Goal: Transaction & Acquisition: Purchase product/service

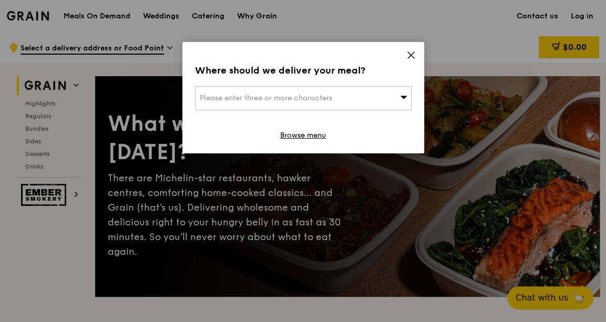
click at [300, 94] on span "Please enter three or more characters" at bounding box center [266, 98] width 132 height 9
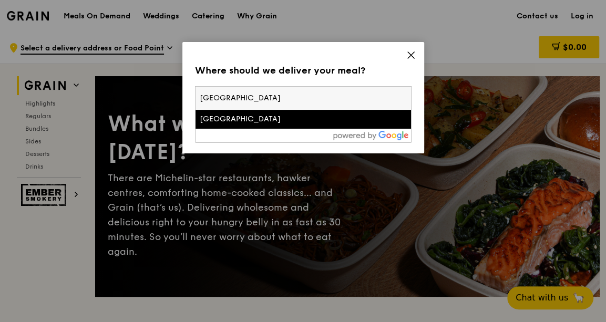
type input "south beach tower"
click at [287, 125] on li "South Beach Tower" at bounding box center [302, 119] width 215 height 19
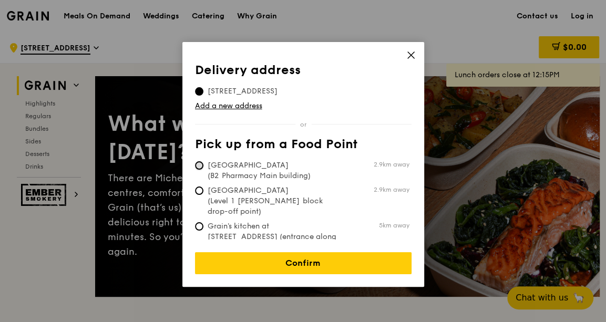
click at [198, 162] on input "Tan Tock Seng Hospital (B2 Pharmacy Main building) 2.9km away" at bounding box center [199, 165] width 8 height 8
radio input "true"
click at [200, 89] on input "26 Beach Road, 189768" at bounding box center [199, 91] width 8 height 8
radio input "true"
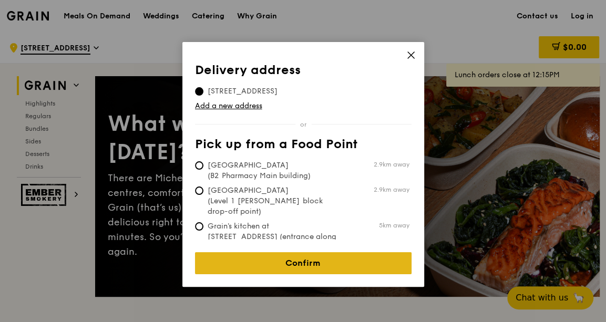
click at [294, 254] on link "Confirm" at bounding box center [303, 263] width 216 height 22
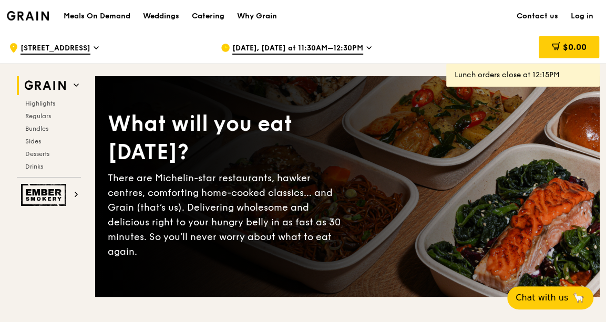
click at [301, 46] on span "Oct 15, Today at 11:30AM–12:30PM" at bounding box center [297, 49] width 131 height 12
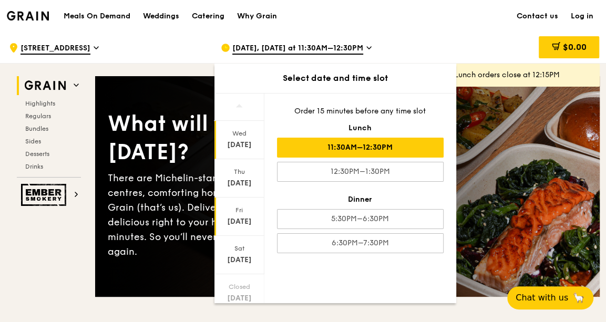
click at [245, 214] on div "Fri Oct 17" at bounding box center [239, 217] width 50 height 38
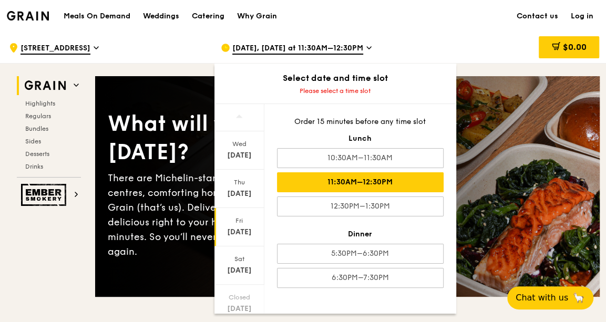
click at [340, 187] on div "11:30AM–12:30PM" at bounding box center [360, 182] width 167 height 20
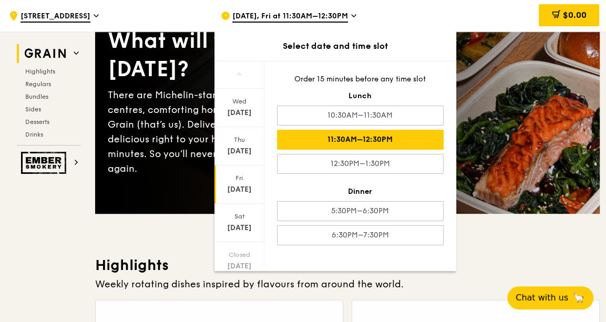
scroll to position [191, 0]
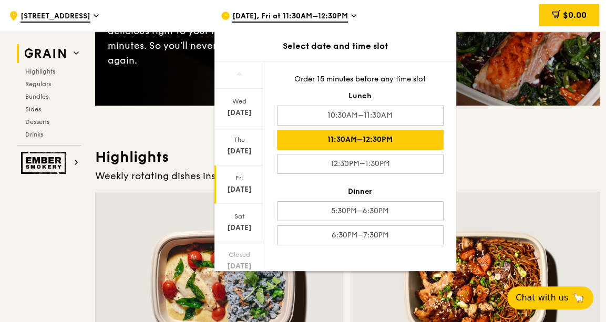
click at [342, 135] on div "11:30AM–12:30PM" at bounding box center [360, 140] width 167 height 20
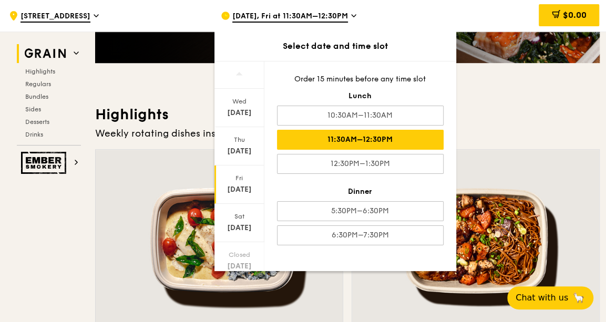
scroll to position [286, 0]
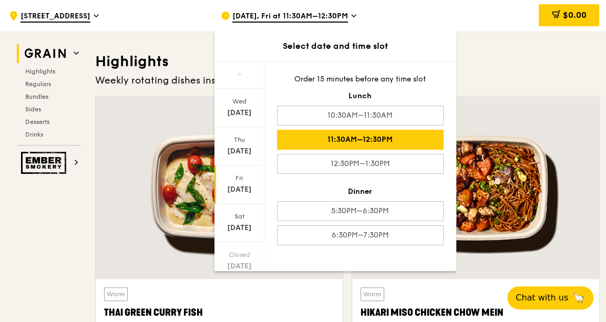
click at [343, 15] on span "[DATE], Fri at 11:30AM–12:30PM" at bounding box center [290, 17] width 116 height 12
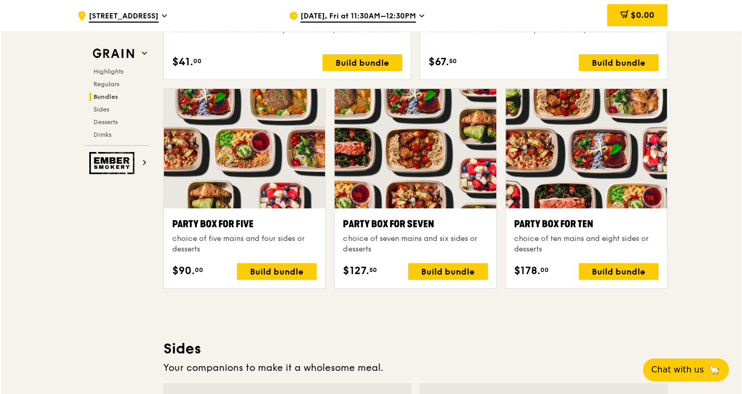
scroll to position [2006, 0]
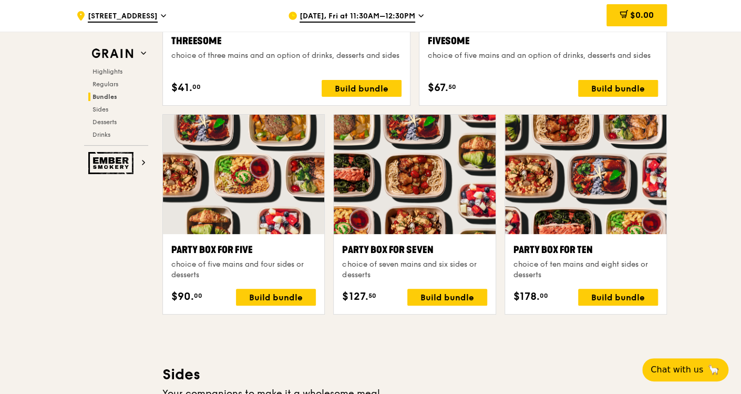
click at [605, 208] on div at bounding box center [585, 174] width 161 height 119
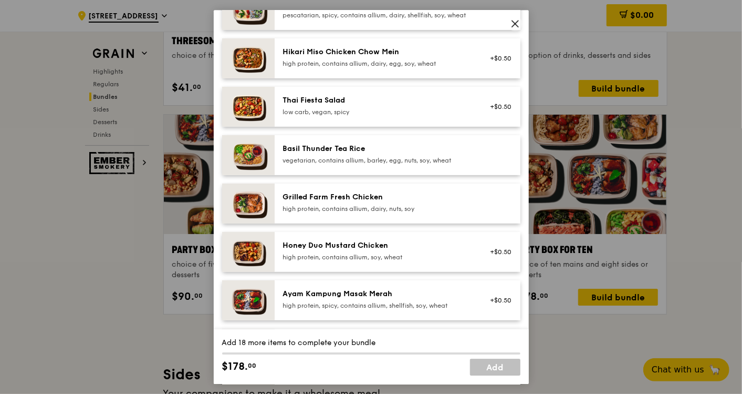
scroll to position [58, 0]
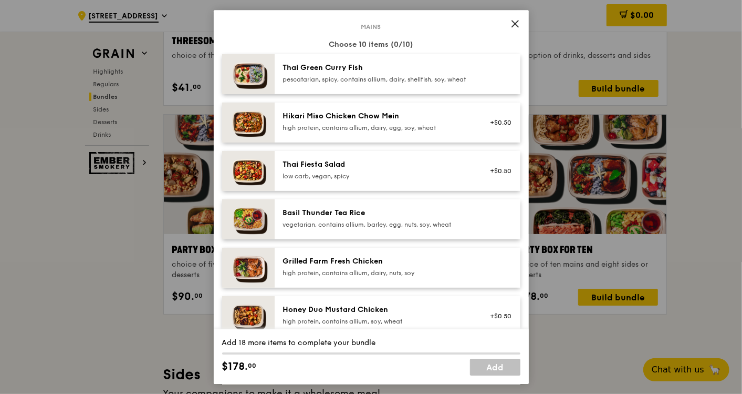
click at [514, 22] on icon at bounding box center [515, 23] width 6 height 6
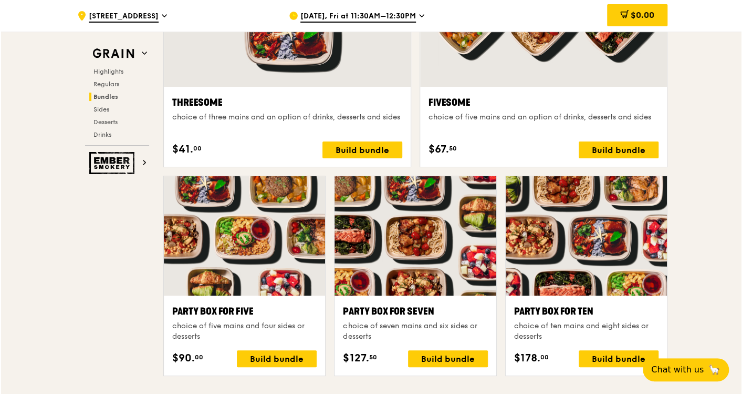
scroll to position [2006, 0]
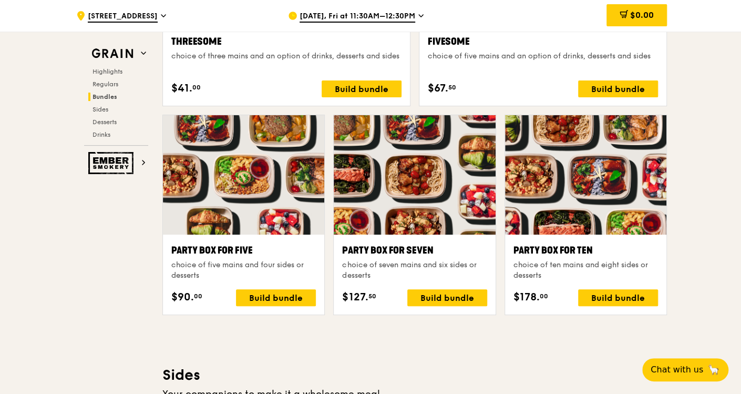
click at [569, 201] on div at bounding box center [585, 174] width 161 height 119
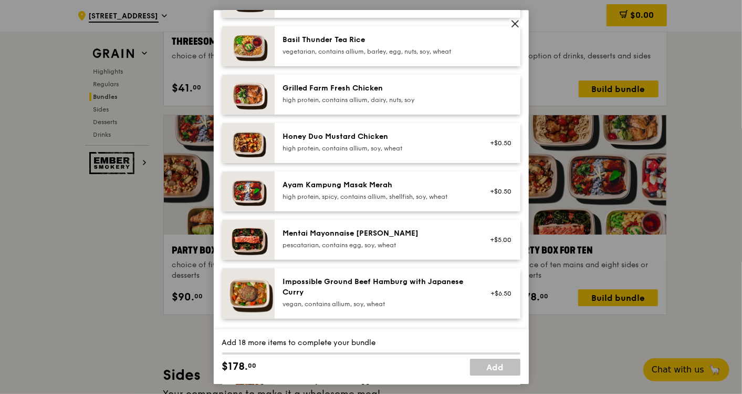
scroll to position [233, 0]
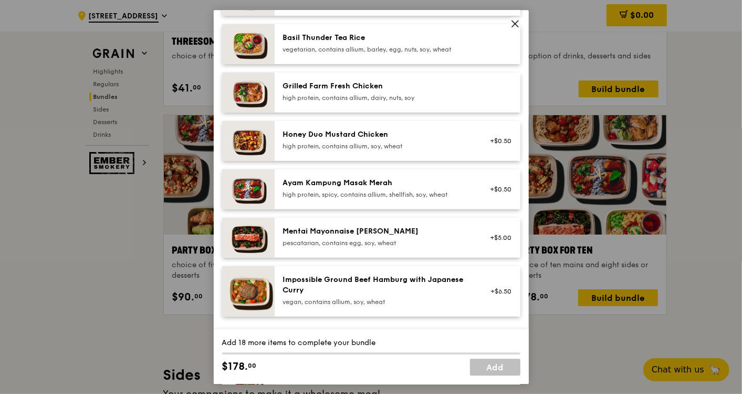
click at [446, 236] on div "Mentai Mayonnaise [PERSON_NAME]" at bounding box center [377, 231] width 189 height 11
click at [429, 257] on div "Mentai Mayonnaise Aburi Salmon pescatarian, contains egg, soy, wheat +$5.00 Rem…" at bounding box center [398, 238] width 246 height 40
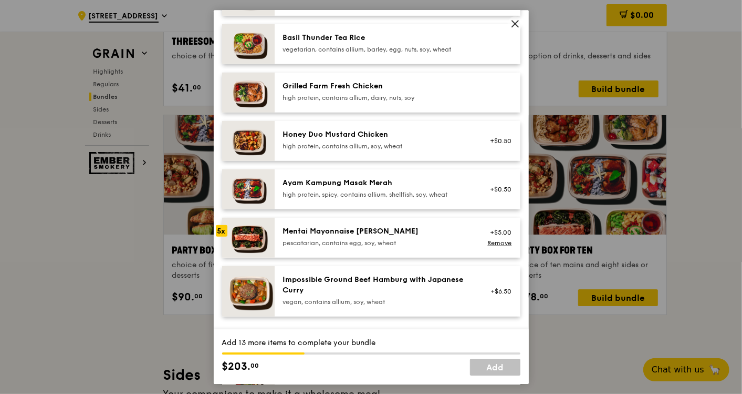
click at [429, 257] on div "Mentai Mayonnaise Aburi Salmon pescatarian, contains egg, soy, wheat +$5.00 Rem…" at bounding box center [398, 238] width 246 height 40
click at [433, 247] on div "pescatarian, contains egg, soy, wheat" at bounding box center [377, 243] width 189 height 8
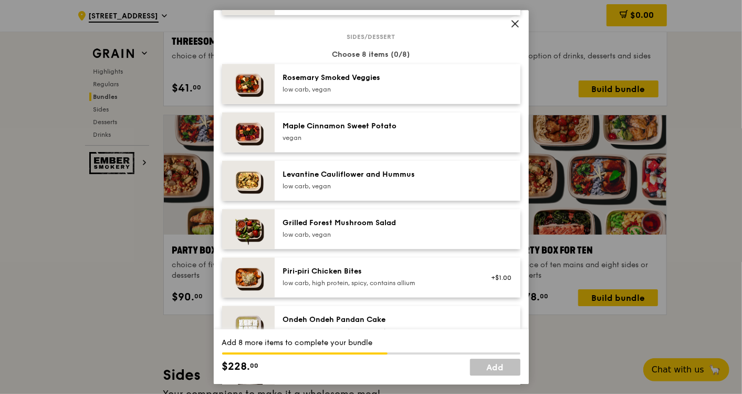
scroll to position [525, 0]
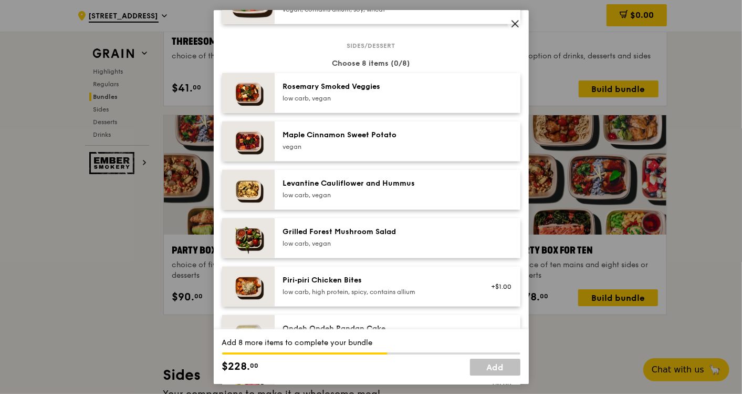
click at [430, 237] on div "Grilled Forest Mushroom Salad" at bounding box center [377, 231] width 189 height 11
click at [430, 235] on div "Grilled Forest Mushroom Salad" at bounding box center [377, 231] width 189 height 11
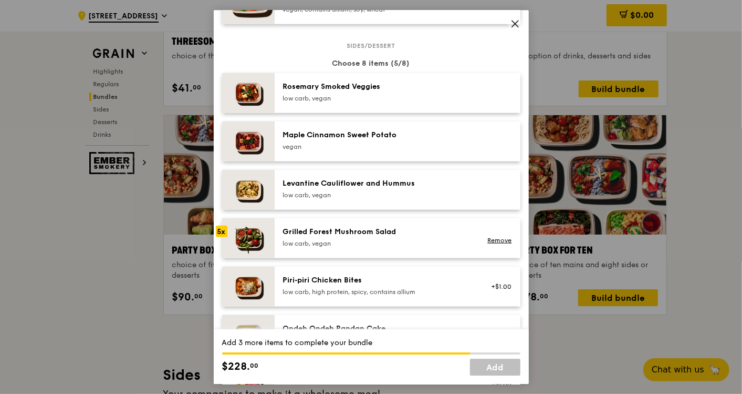
click at [430, 235] on div "Grilled Forest Mushroom Salad" at bounding box center [377, 231] width 189 height 11
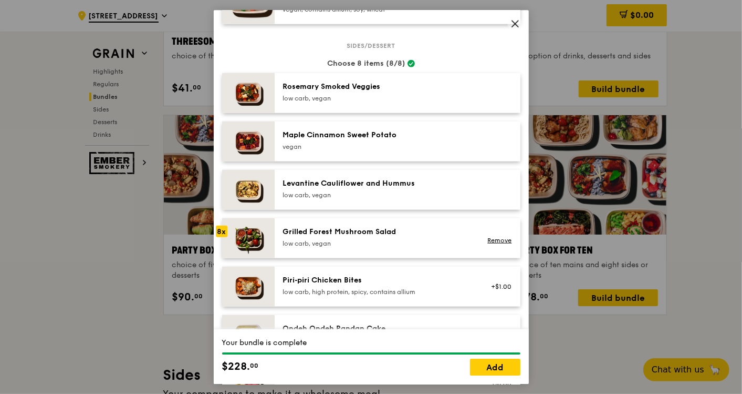
click at [444, 102] on div "low carb, vegan" at bounding box center [377, 98] width 189 height 8
click at [443, 102] on div "low carb, vegan" at bounding box center [377, 98] width 189 height 8
click at [492, 322] on link "Add" at bounding box center [495, 366] width 50 height 17
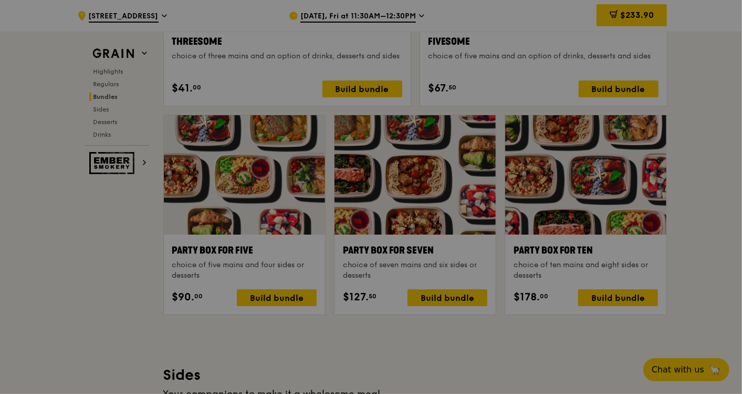
scroll to position [2006, 0]
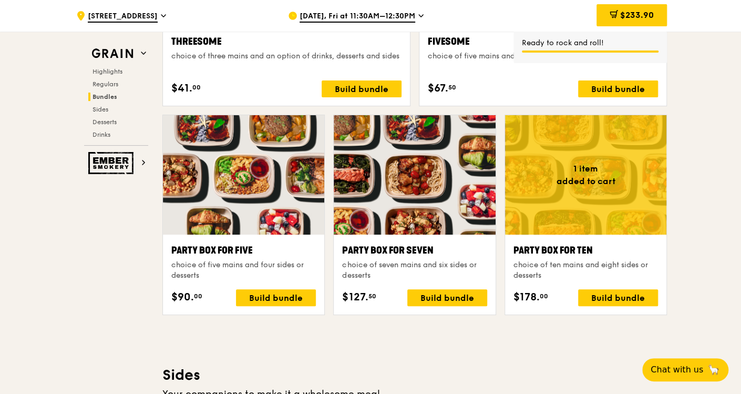
click at [567, 264] on div "choice of ten mains and eight sides or desserts" at bounding box center [585, 270] width 144 height 21
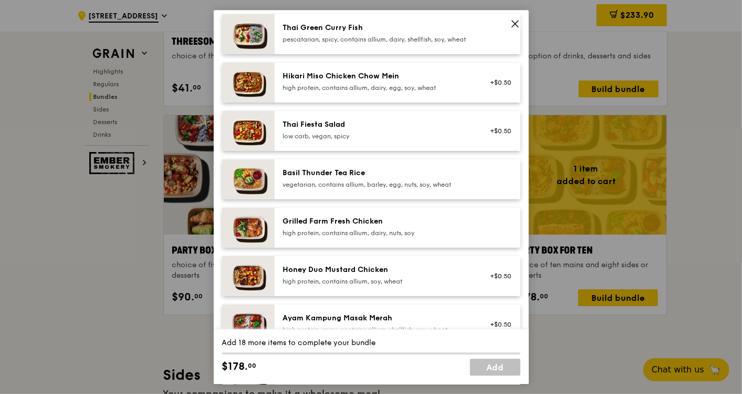
scroll to position [117, 0]
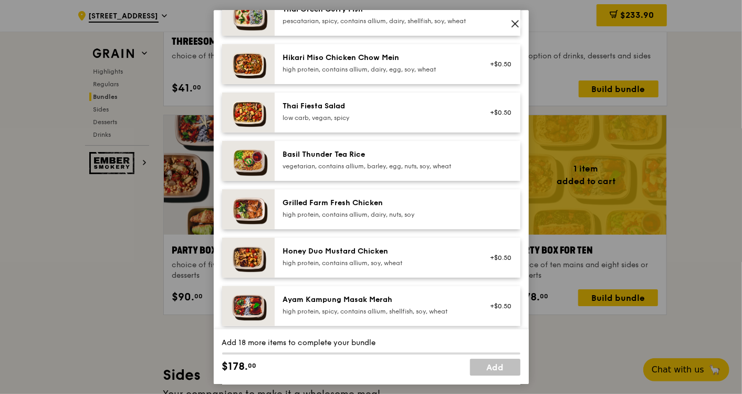
click at [445, 208] on div "Grilled Farm Fresh Chicken" at bounding box center [377, 203] width 189 height 11
click at [446, 208] on div "Grilled Farm Fresh Chicken" at bounding box center [377, 203] width 189 height 11
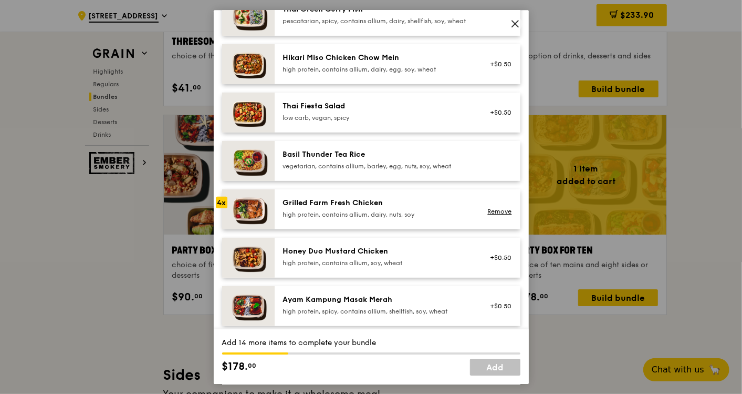
click at [446, 208] on div "Grilled Farm Fresh Chicken" at bounding box center [377, 203] width 189 height 11
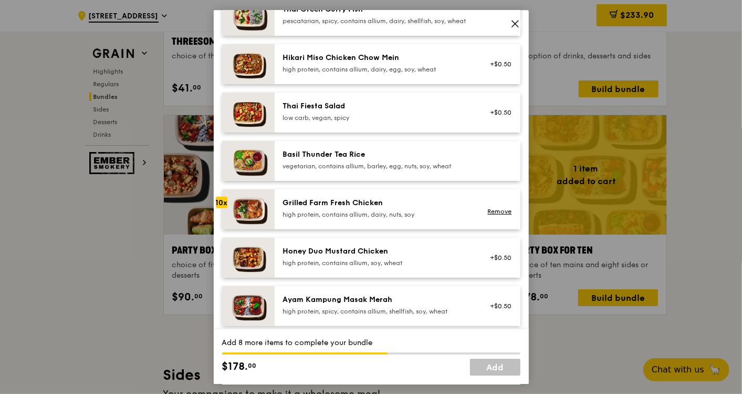
click at [446, 208] on div "Grilled Farm Fresh Chicken" at bounding box center [377, 203] width 189 height 11
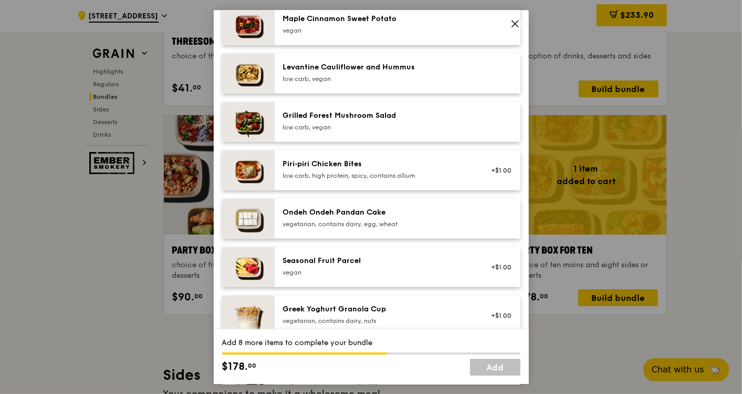
scroll to position [525, 0]
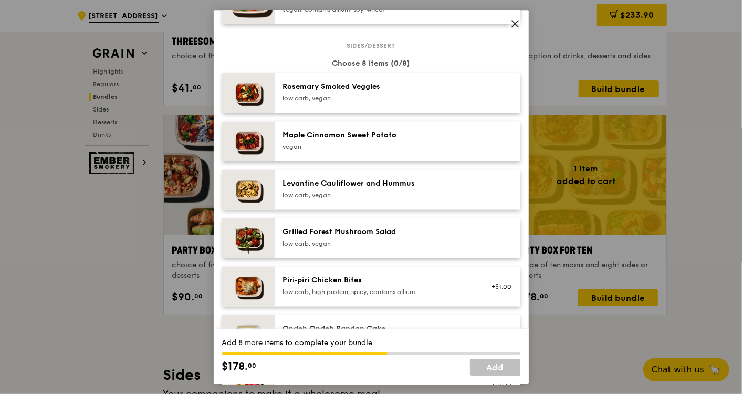
click at [461, 102] on div "low carb, vegan" at bounding box center [377, 98] width 189 height 8
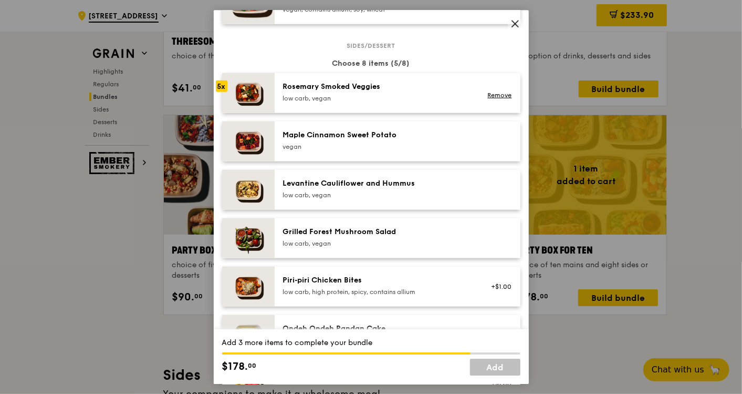
click at [461, 105] on div "Rosemary Smoked Veggies low carb, vegan" at bounding box center [377, 92] width 201 height 23
click at [460, 112] on div "Rosemary Smoked Veggies low carb, vegan Remove" at bounding box center [398, 93] width 246 height 40
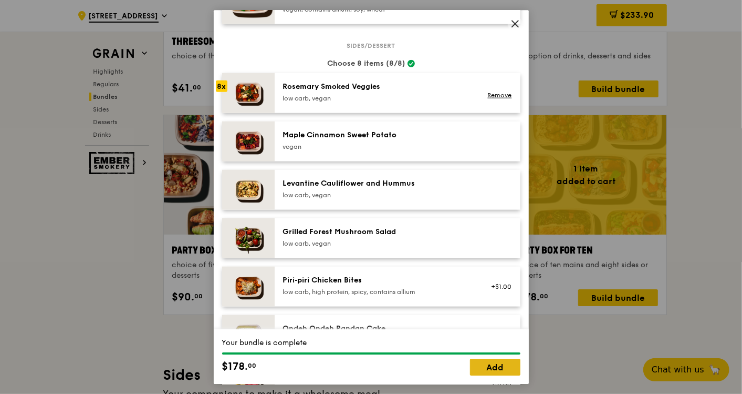
click at [498, 322] on link "Add" at bounding box center [495, 366] width 50 height 17
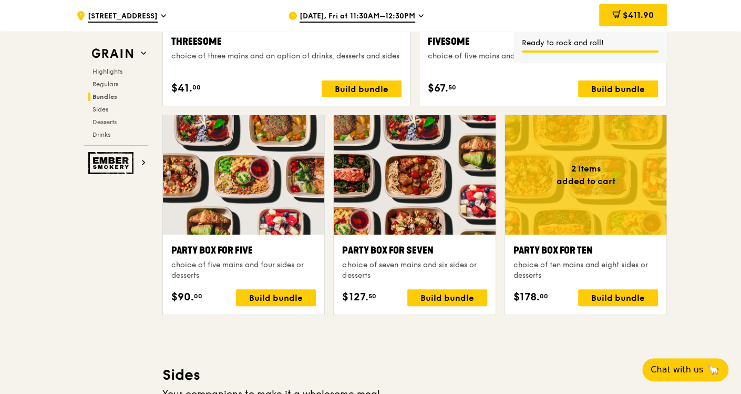
click at [298, 213] on div at bounding box center [243, 174] width 161 height 119
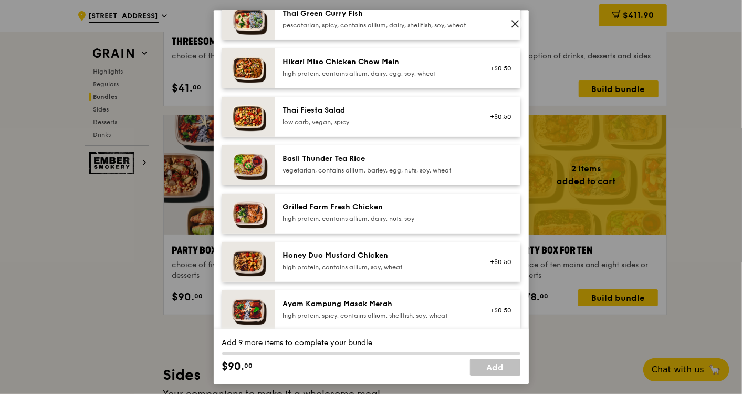
scroll to position [117, 0]
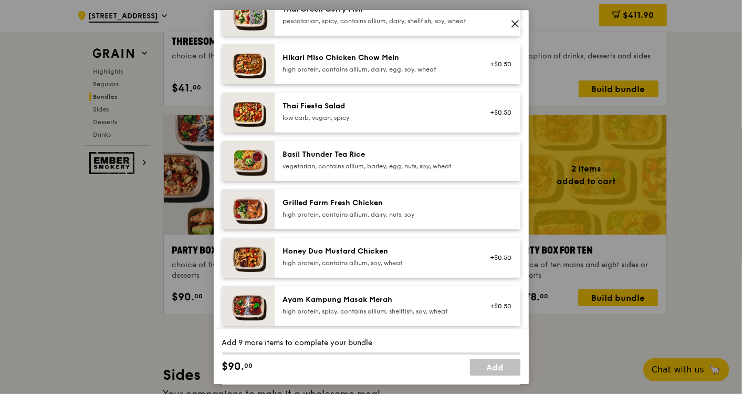
click at [456, 219] on div "high protein, contains allium, dairy, nuts, soy" at bounding box center [377, 214] width 189 height 8
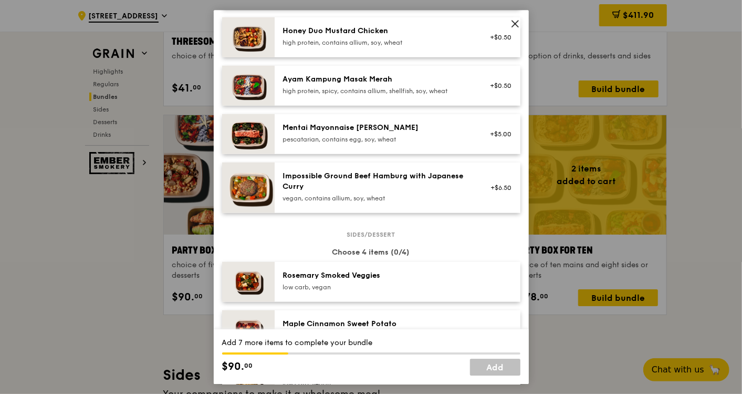
scroll to position [350, 0]
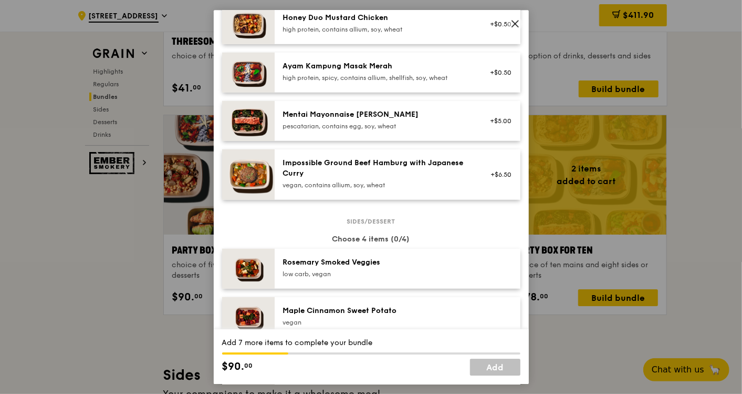
click at [477, 116] on div "Mentai Mayonnaise Aburi Salmon pescatarian, contains egg, soy, wheat +$5.00" at bounding box center [398, 121] width 246 height 40
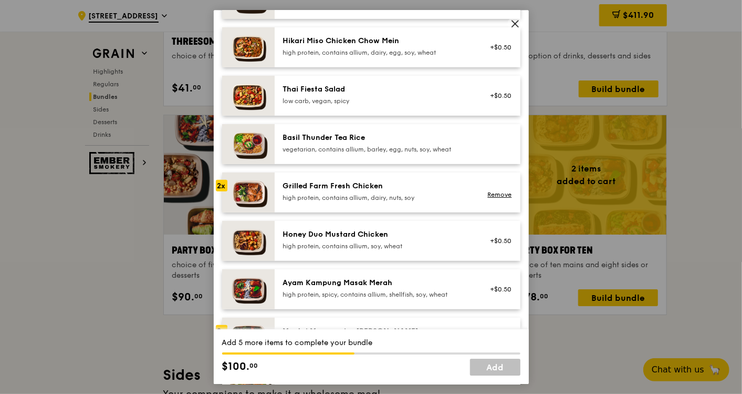
scroll to position [117, 0]
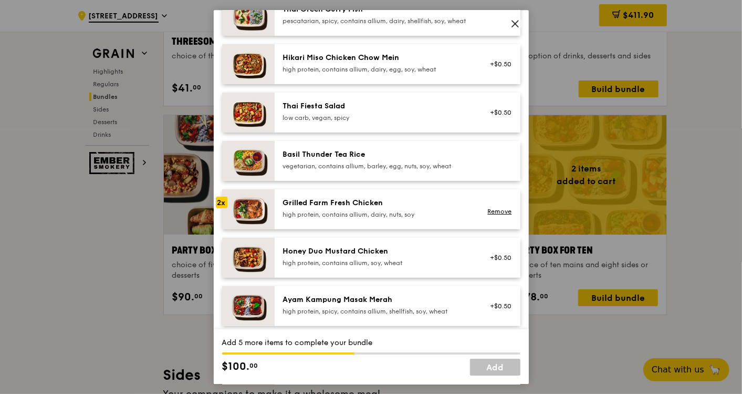
click at [450, 122] on div "low carb, vegan, spicy" at bounding box center [377, 117] width 189 height 8
click at [246, 121] on img at bounding box center [248, 112] width 53 height 40
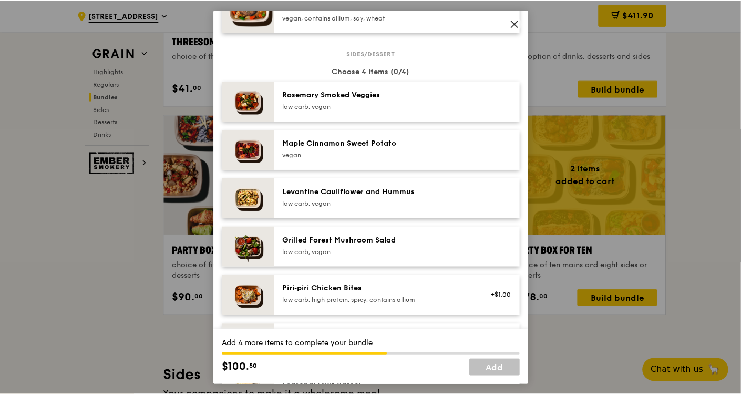
scroll to position [467, 0]
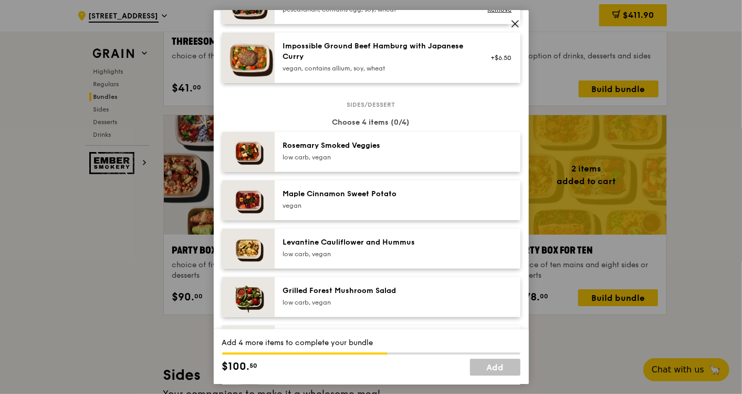
click at [416, 161] on div "low carb, vegan" at bounding box center [377, 157] width 189 height 8
click at [407, 296] on div "Grilled Forest Mushroom Salad" at bounding box center [377, 290] width 189 height 11
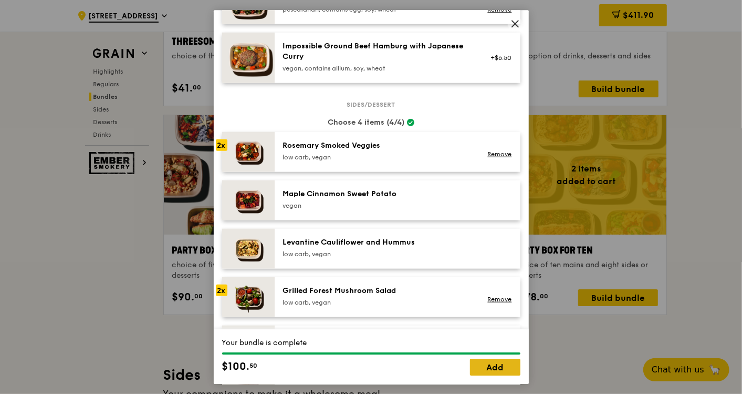
click at [493, 322] on link "Add" at bounding box center [495, 366] width 50 height 17
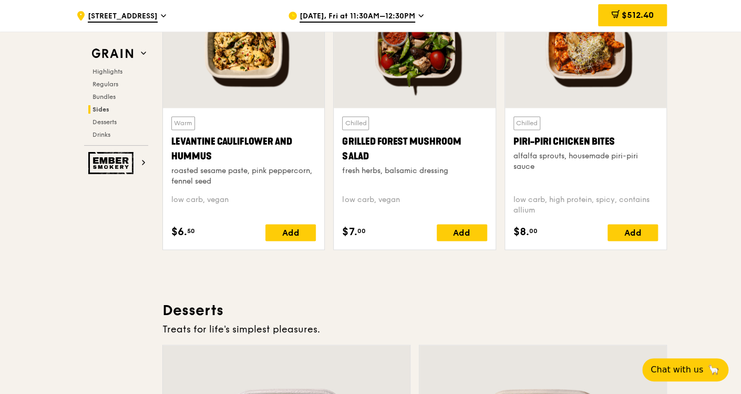
scroll to position [2589, 0]
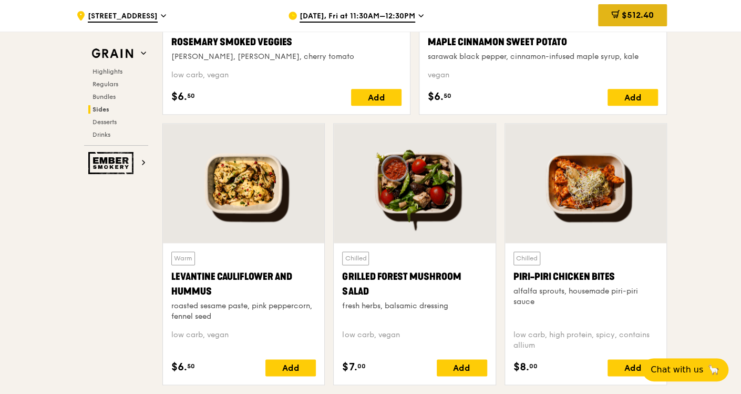
click at [605, 15] on span "$512.40" at bounding box center [638, 15] width 32 height 10
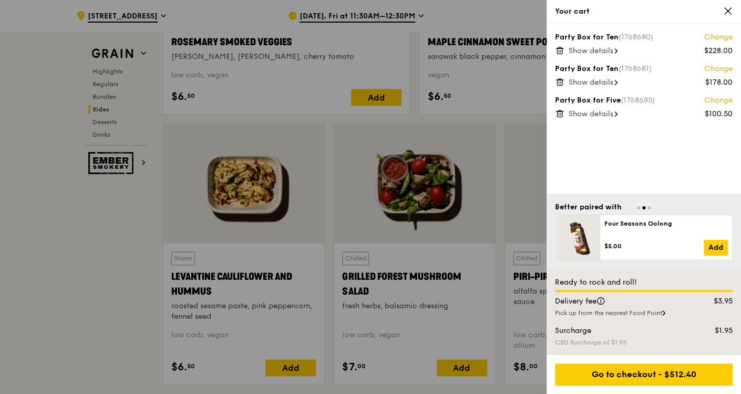
click at [597, 51] on span "Show details" at bounding box center [591, 50] width 45 height 9
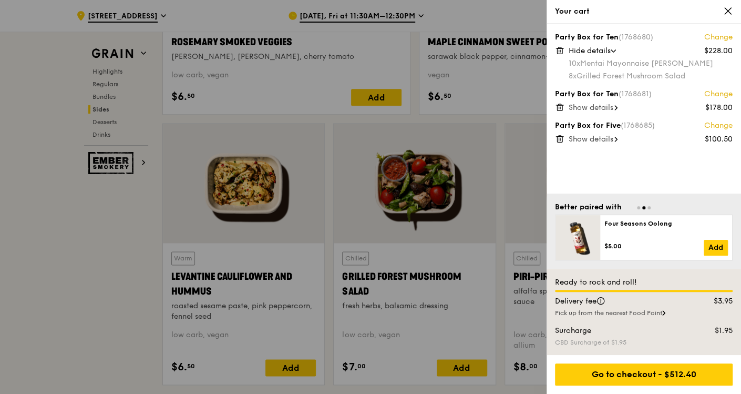
click at [592, 104] on span "Show details" at bounding box center [591, 107] width 45 height 9
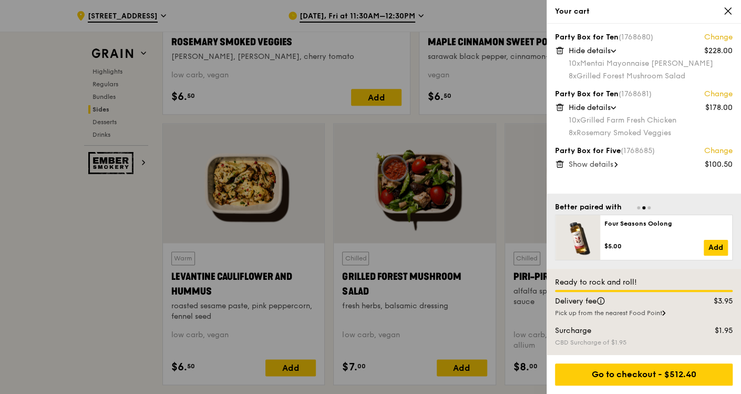
click at [583, 164] on span "Show details" at bounding box center [591, 164] width 45 height 9
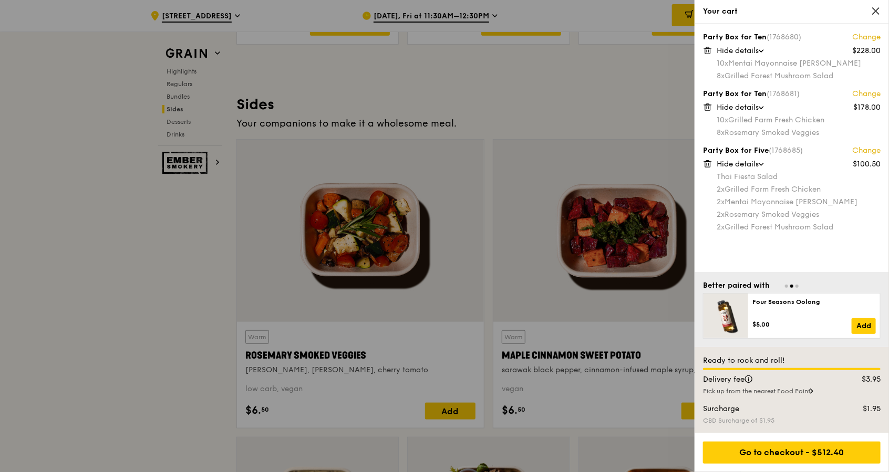
scroll to position [2369, 0]
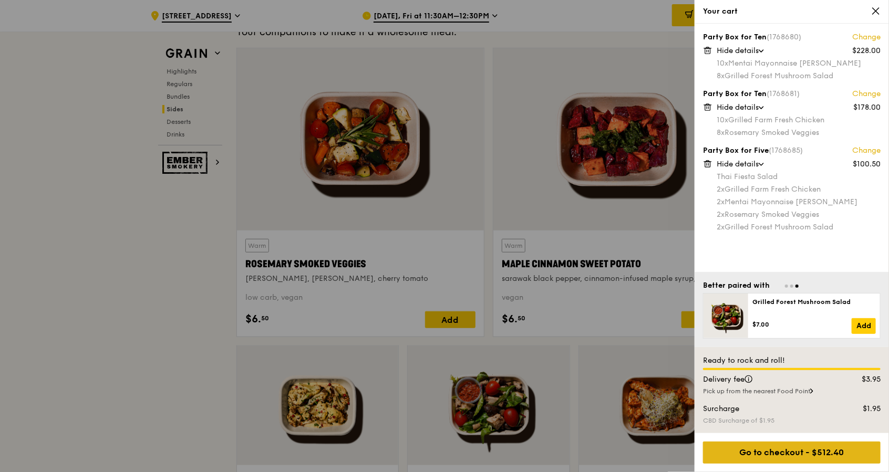
click at [605, 322] on div "Go to checkout - $512.40" at bounding box center [792, 453] width 178 height 22
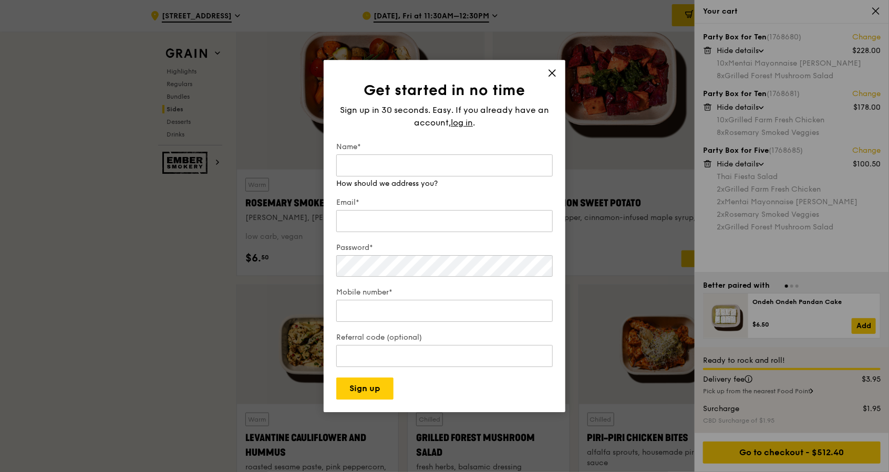
scroll to position [2579, 0]
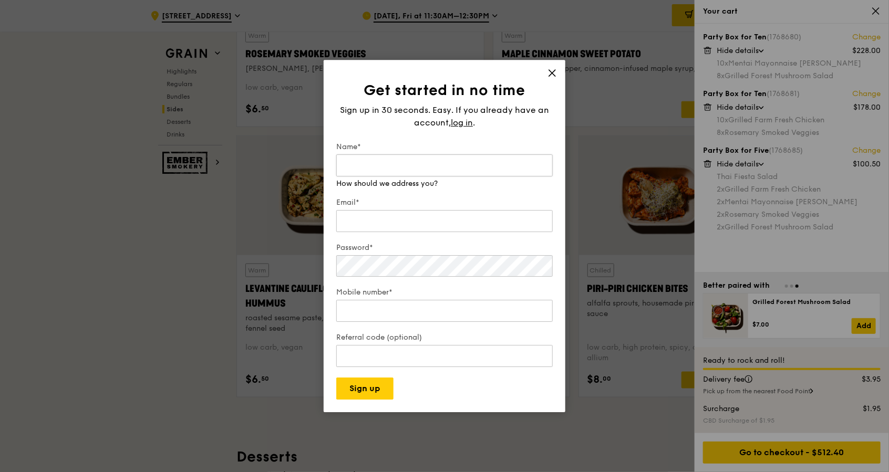
click at [433, 172] on input "Name*" at bounding box center [444, 165] width 216 height 22
type input "Audrey"
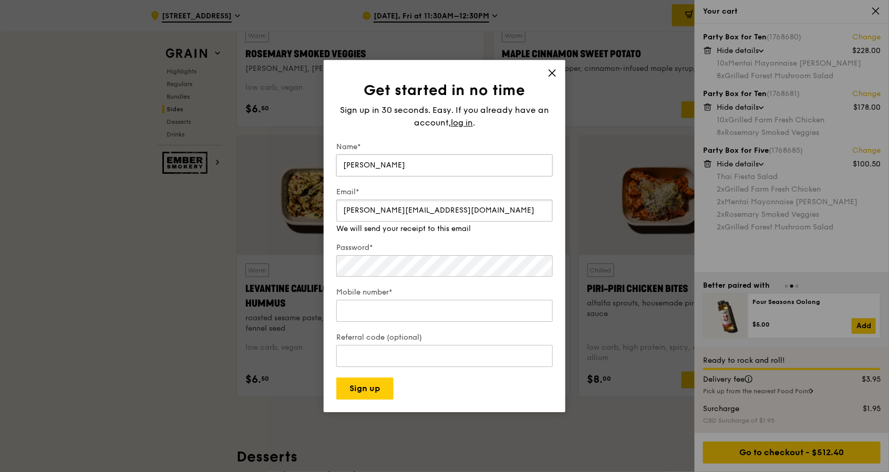
type input "audrey.tan@rabobank.com"
click at [437, 312] on div "Mobile number*" at bounding box center [444, 305] width 216 height 37
click at [315, 274] on div "Get started in no time Sign up in 30 seconds. Easy. If you already have an acco…" at bounding box center [444, 236] width 889 height 472
click at [455, 294] on div "Mobile number*" at bounding box center [444, 305] width 216 height 37
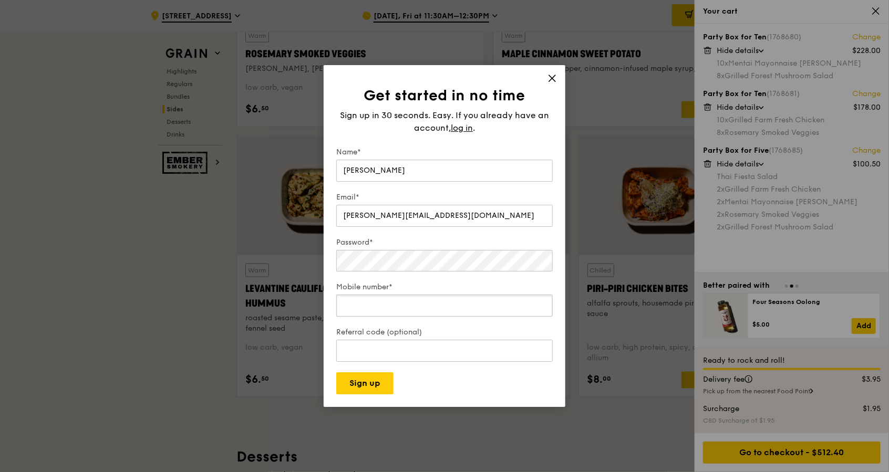
click at [446, 306] on input "Mobile number*" at bounding box center [444, 306] width 216 height 22
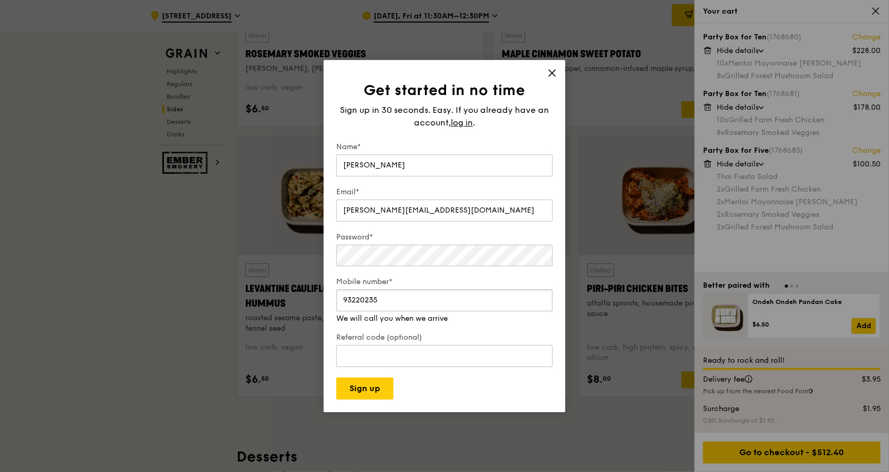
type input "93220235"
click at [378, 322] on button "Sign up" at bounding box center [364, 389] width 57 height 22
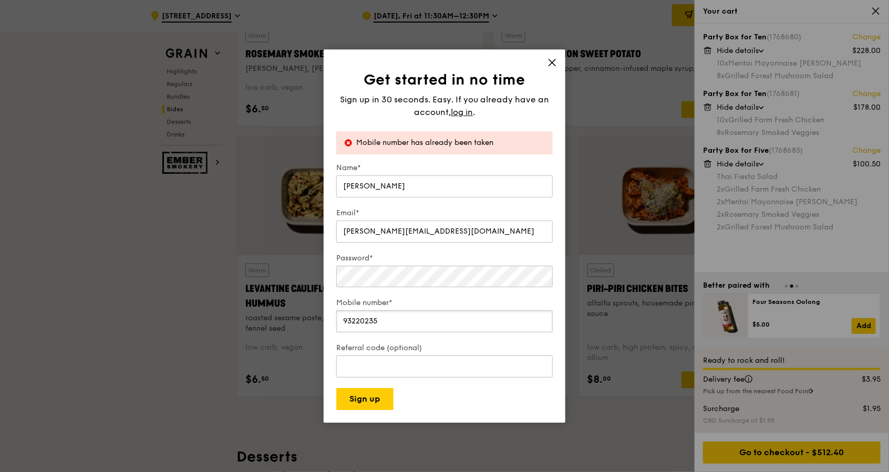
click at [429, 322] on input "93220235" at bounding box center [444, 322] width 216 height 22
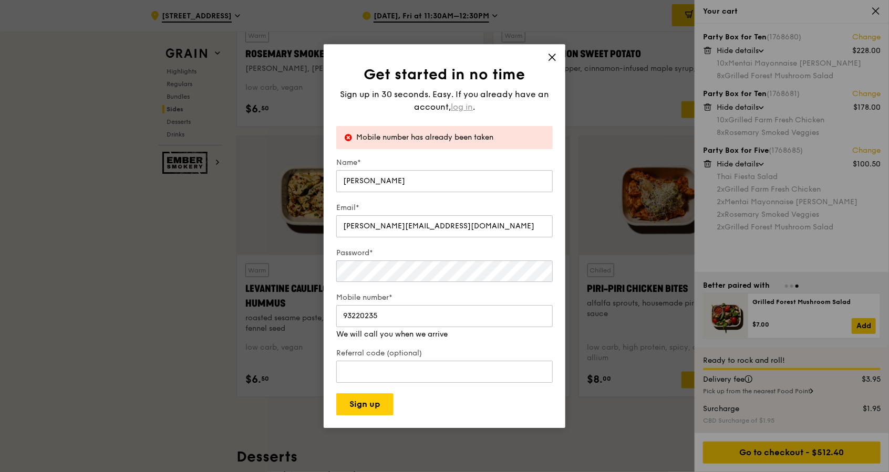
click at [467, 108] on span "log in" at bounding box center [462, 107] width 22 height 13
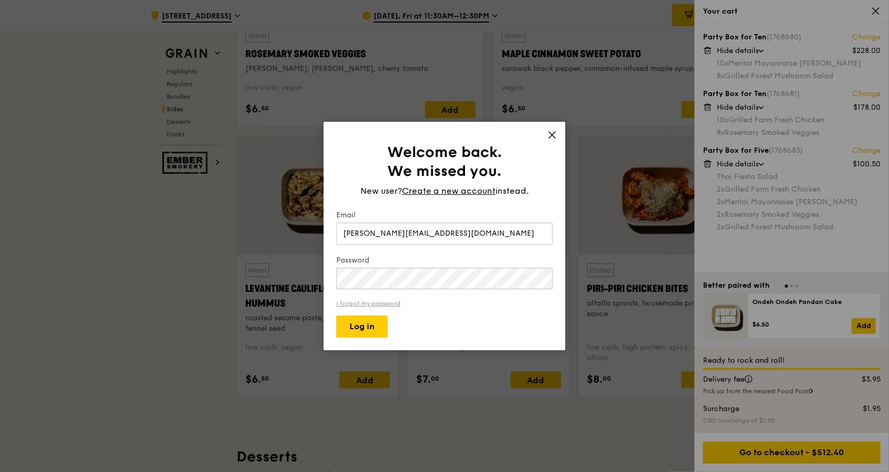
type input "audrey.tan@rabobank.com"
click at [387, 305] on link "I forgot my password" at bounding box center [444, 303] width 216 height 7
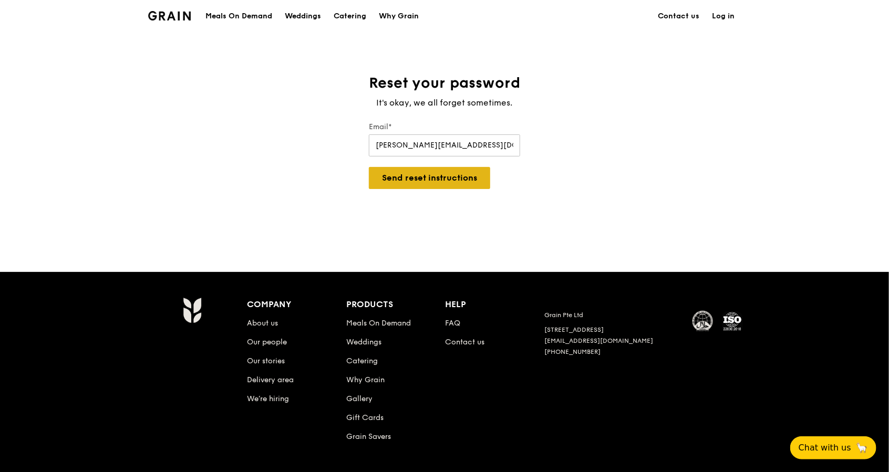
type input "audrey.tan@rabobank.com"
click at [481, 182] on button "Send reset instructions" at bounding box center [429, 178] width 121 height 22
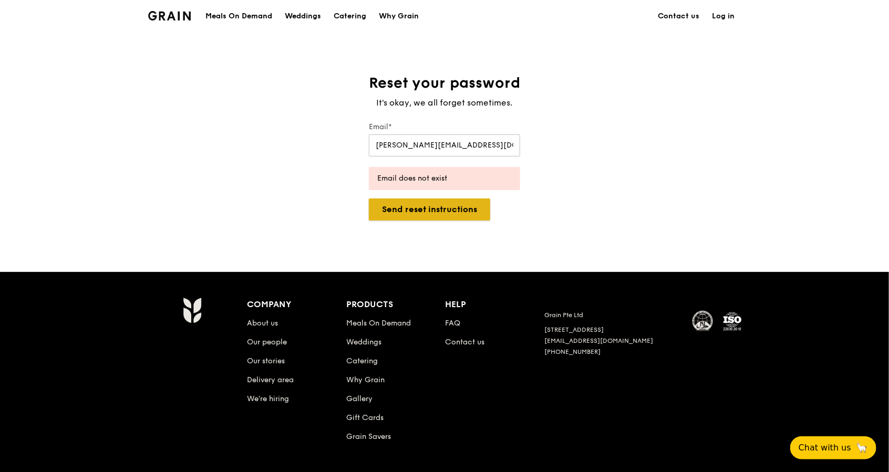
click at [470, 217] on button "Send reset instructions" at bounding box center [429, 210] width 121 height 22
click at [465, 210] on button "Send reset instructions" at bounding box center [429, 210] width 121 height 22
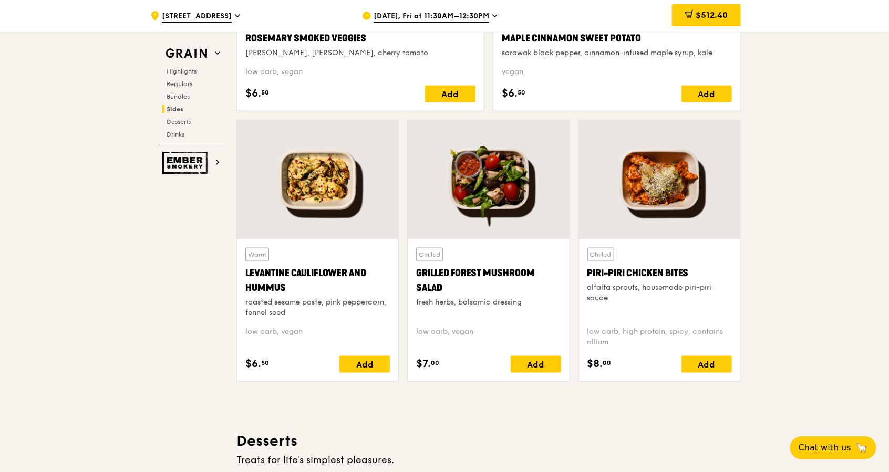
scroll to position [2594, 0]
click at [605, 17] on span "$512.40" at bounding box center [712, 15] width 32 height 10
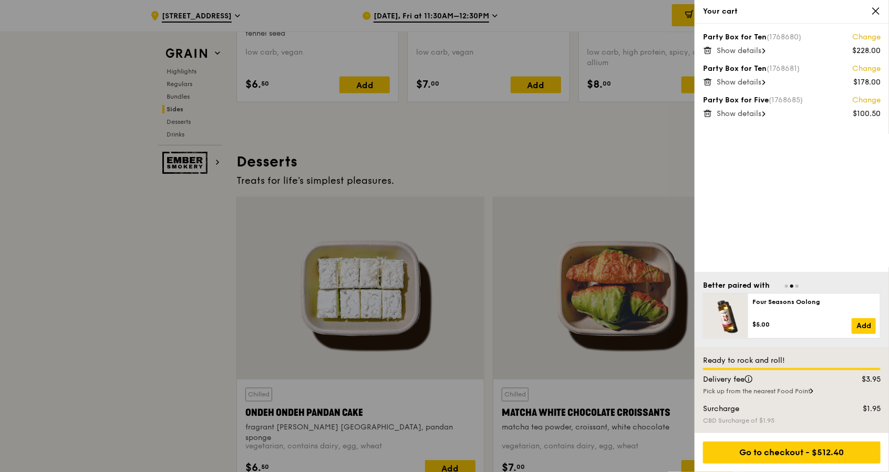
scroll to position [3084, 0]
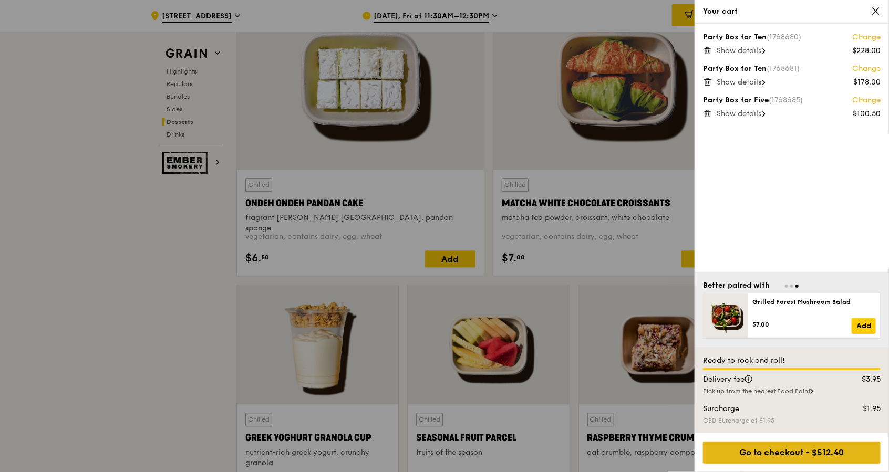
click at [605, 322] on div "Go to checkout - $512.40" at bounding box center [792, 453] width 178 height 22
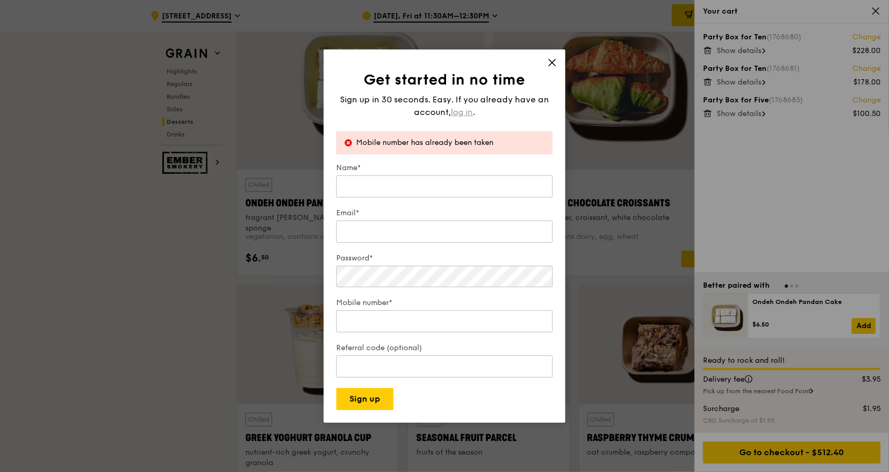
click at [460, 105] on div "Sign up in 30 seconds. Easy. If you already have an account, log in ." at bounding box center [444, 106] width 216 height 25
click at [459, 114] on span "log in" at bounding box center [462, 112] width 22 height 13
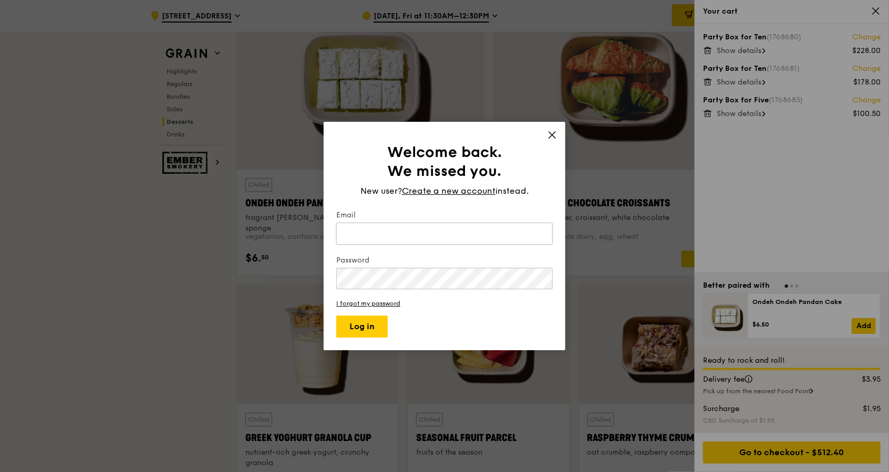
click at [387, 229] on input "Email" at bounding box center [444, 234] width 216 height 22
type input "audrey308020@gmail.com"
click at [387, 306] on link "I forgot my password" at bounding box center [444, 303] width 216 height 7
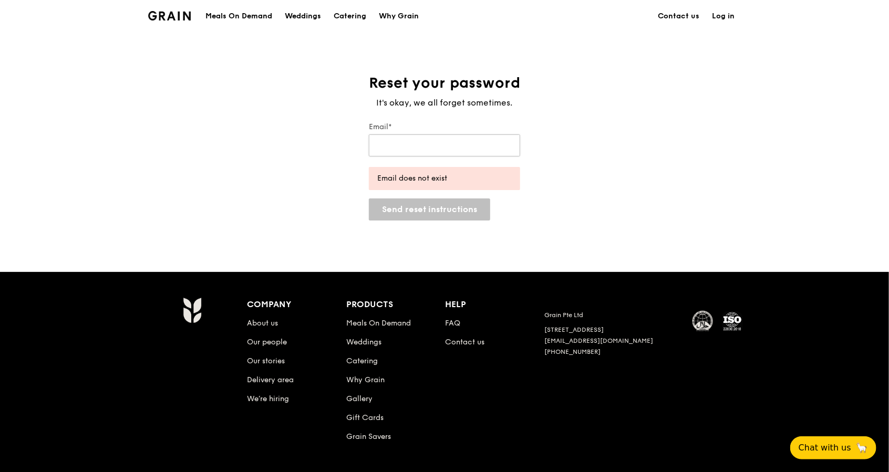
click at [421, 145] on input "Email*" at bounding box center [444, 146] width 151 height 22
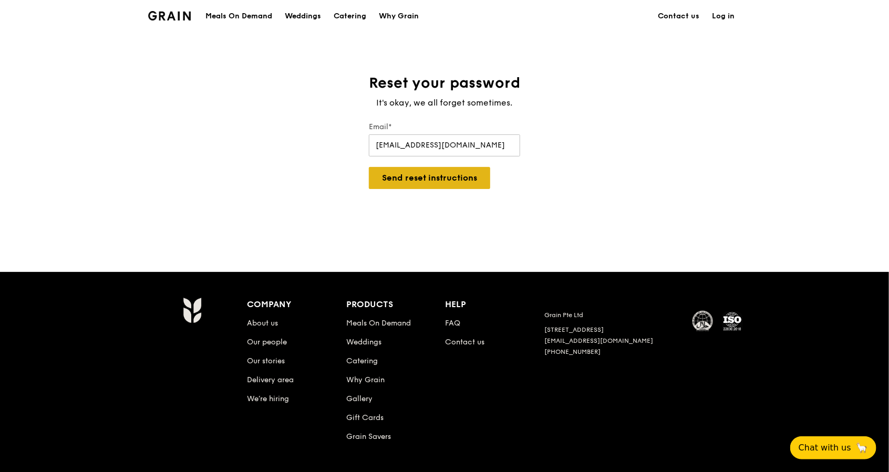
type input "audrey308020@gmail.com"
click at [446, 174] on button "Send reset instructions" at bounding box center [429, 178] width 121 height 22
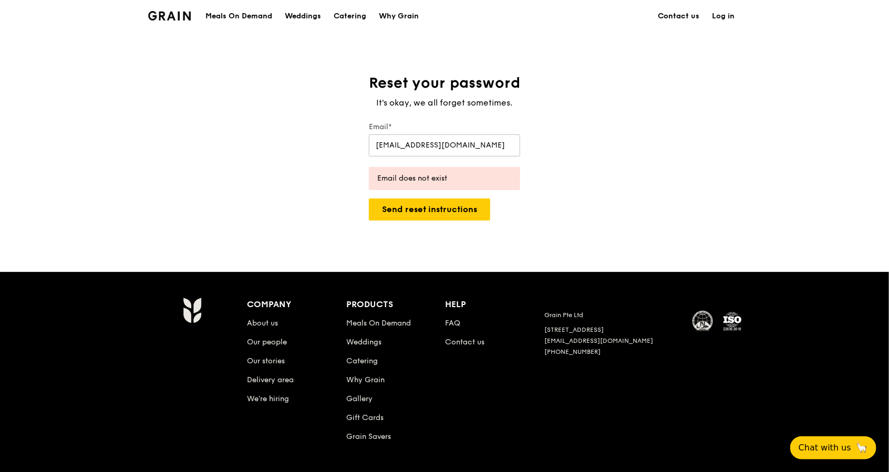
click at [605, 15] on link "Contact us" at bounding box center [679, 17] width 54 height 32
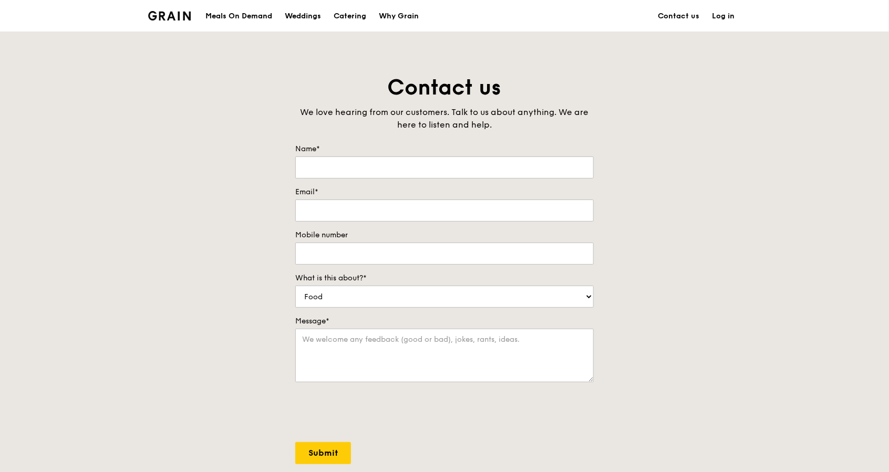
click at [173, 19] on img at bounding box center [169, 15] width 43 height 9
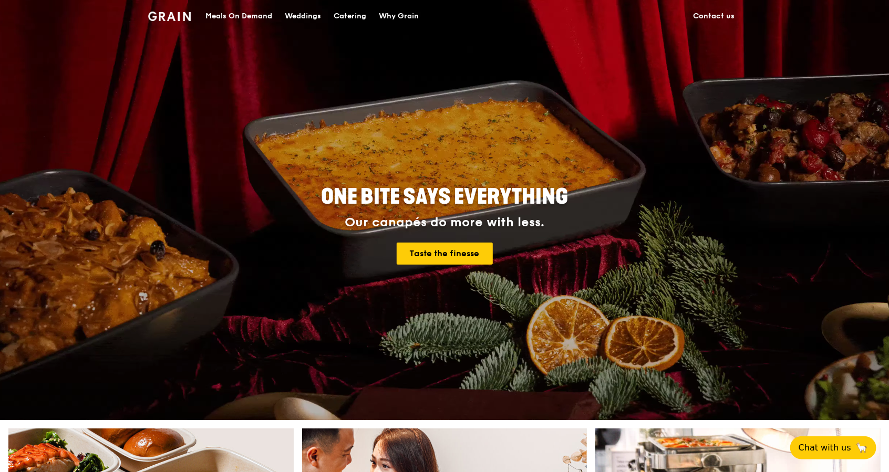
click at [172, 23] on h1 "Grain logo" at bounding box center [169, 15] width 43 height 32
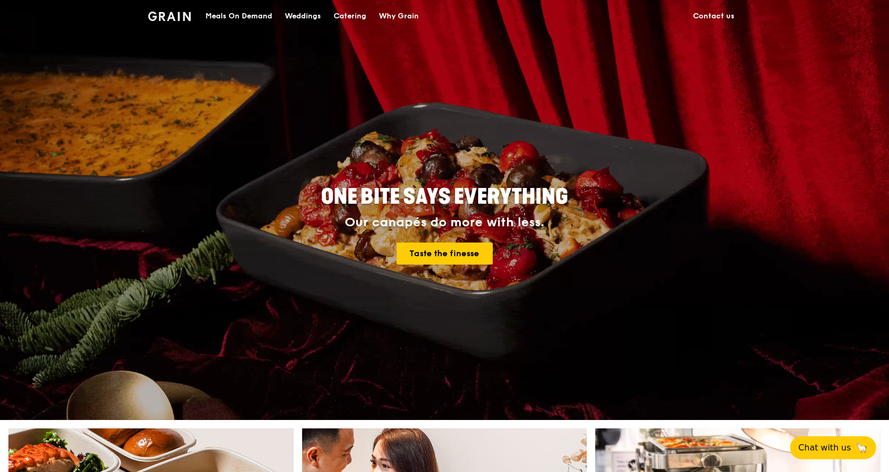
click at [350, 8] on div "Catering" at bounding box center [350, 17] width 33 height 32
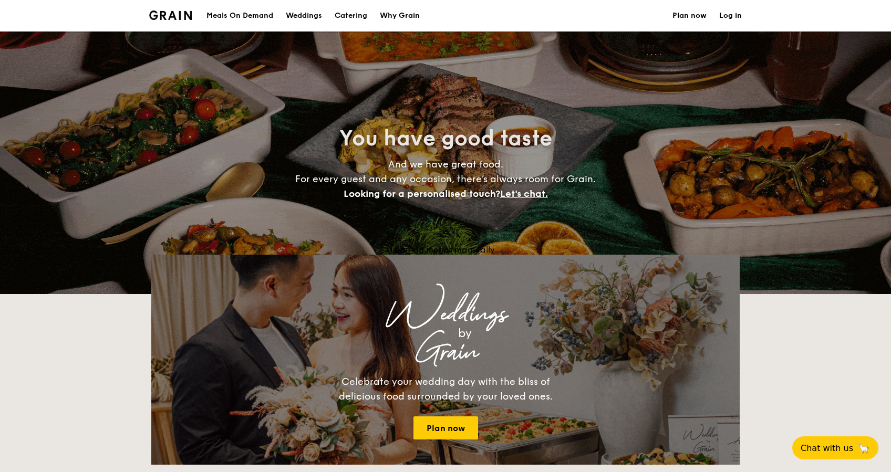
select select
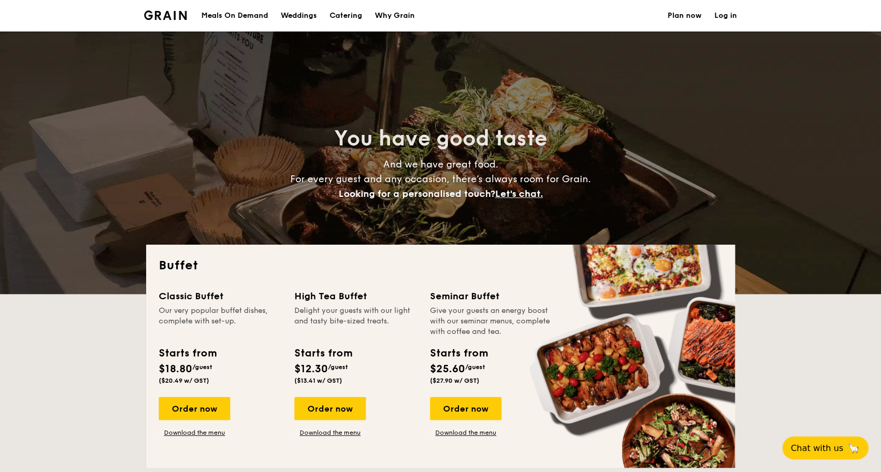
click at [213, 14] on div "Meals On Demand" at bounding box center [234, 16] width 67 height 32
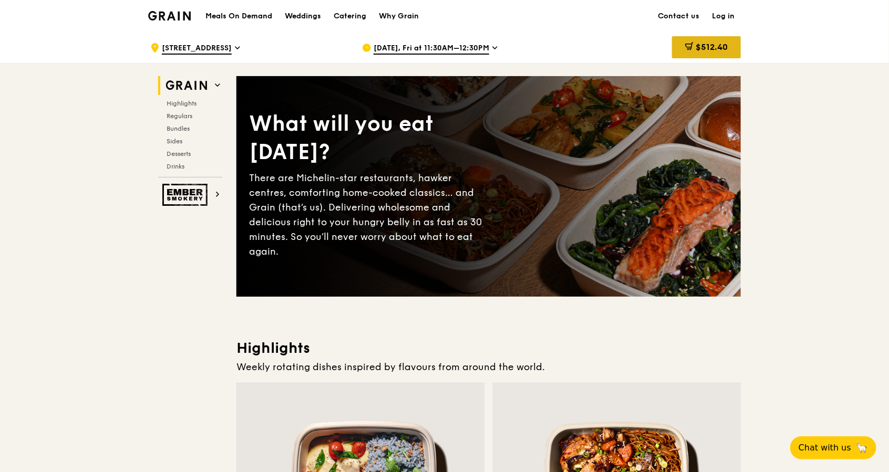
click at [715, 46] on span "$512.40" at bounding box center [712, 47] width 32 height 10
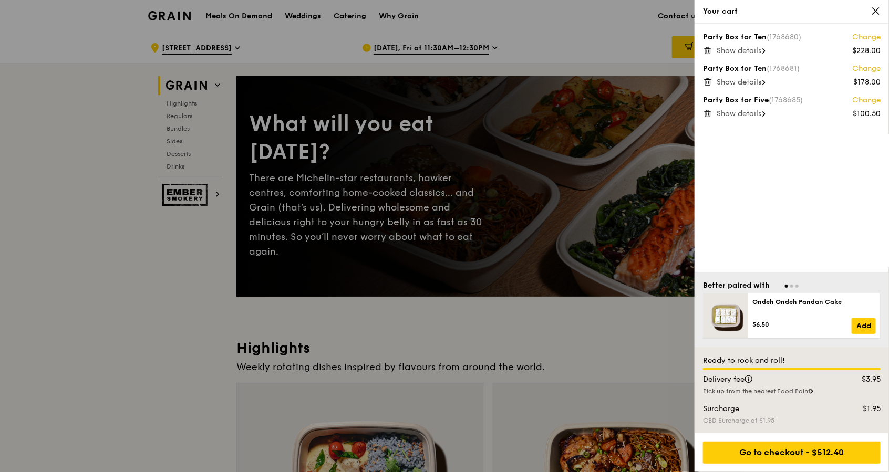
click at [604, 39] on div at bounding box center [444, 236] width 889 height 472
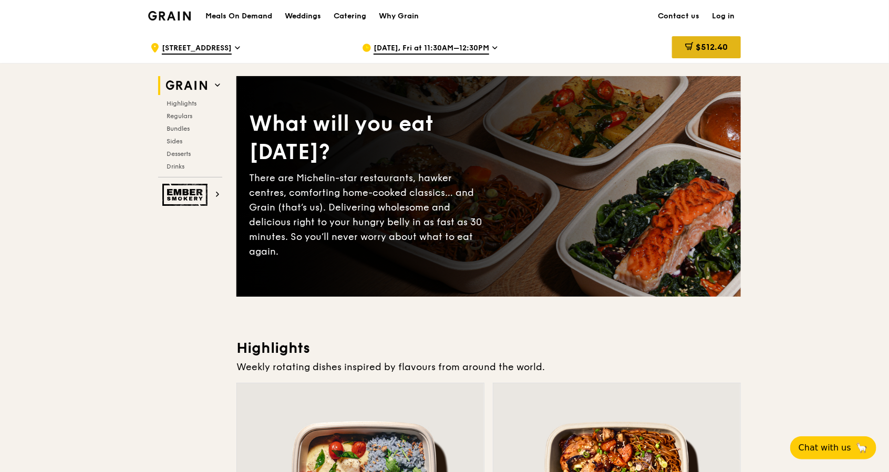
click at [698, 48] on span "$512.40" at bounding box center [712, 47] width 32 height 10
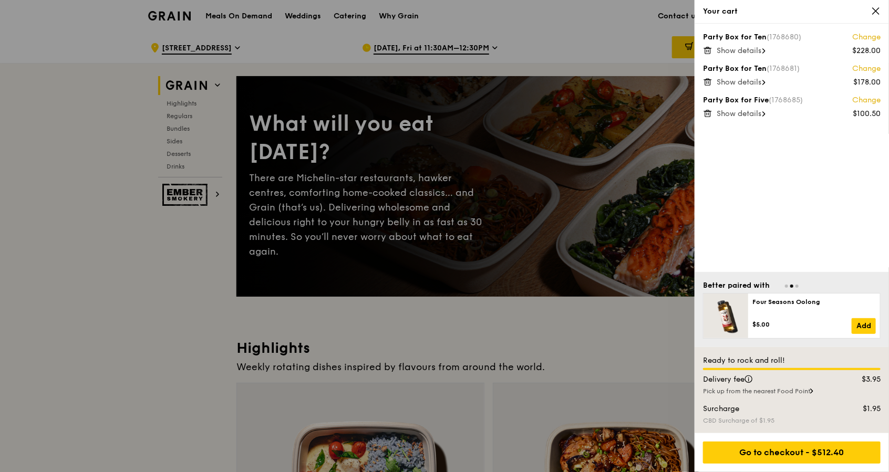
click at [747, 51] on span "Show details" at bounding box center [739, 50] width 45 height 9
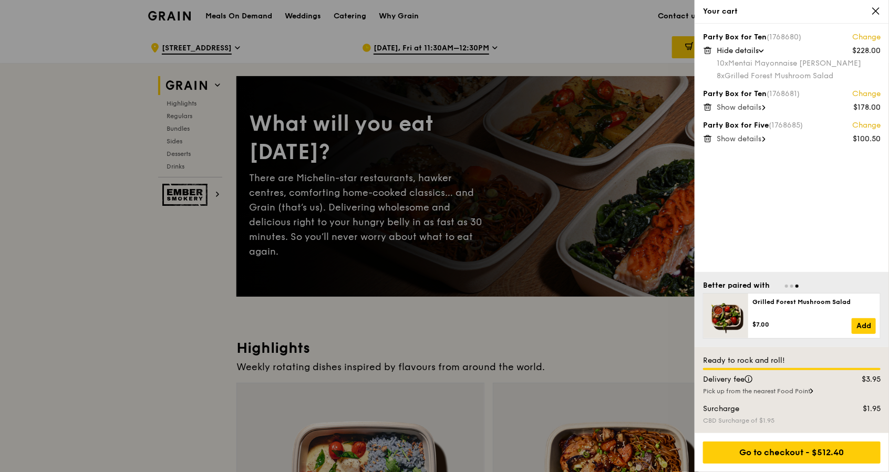
click at [742, 105] on span "Show details" at bounding box center [739, 107] width 45 height 9
click at [737, 168] on span "Show details" at bounding box center [739, 164] width 45 height 9
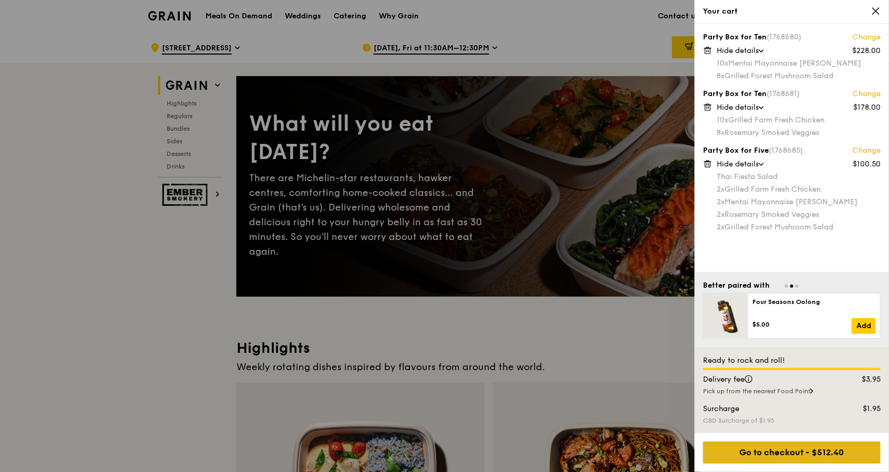
click at [794, 455] on div "Go to checkout - $512.40" at bounding box center [792, 453] width 178 height 22
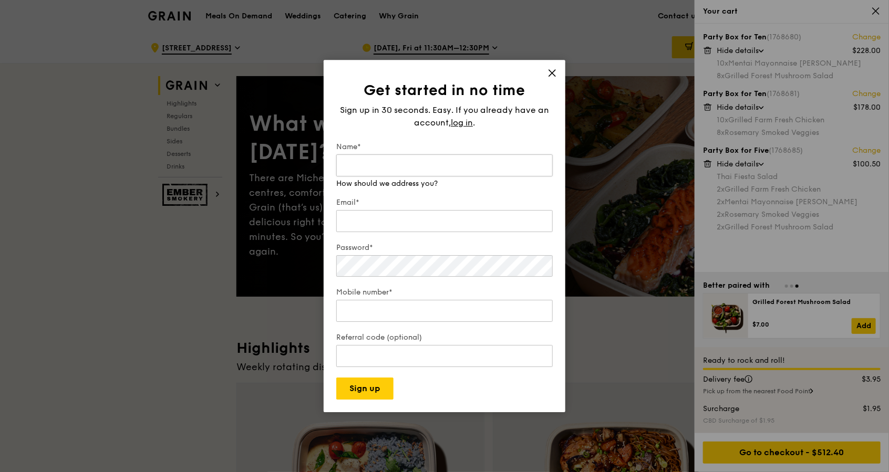
click at [438, 167] on input "Name*" at bounding box center [444, 165] width 216 height 22
type input "audrey"
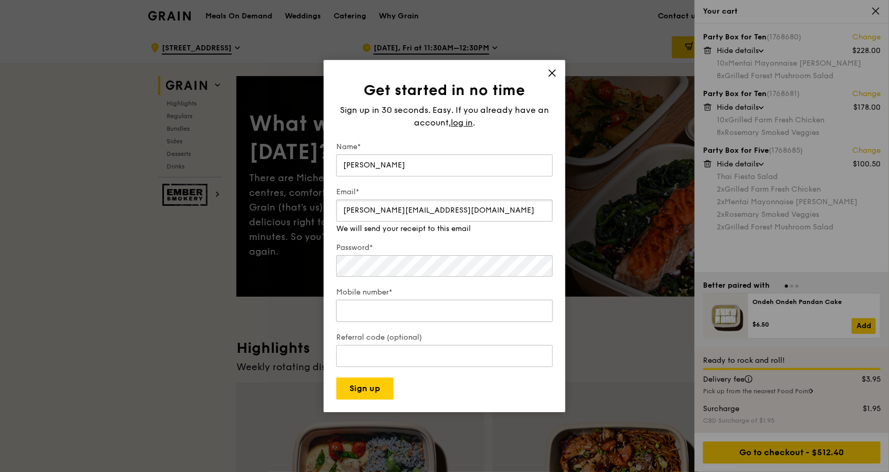
type input "audrey.tan@rabobank.com"
click at [431, 294] on div "Mobile number*" at bounding box center [444, 305] width 216 height 37
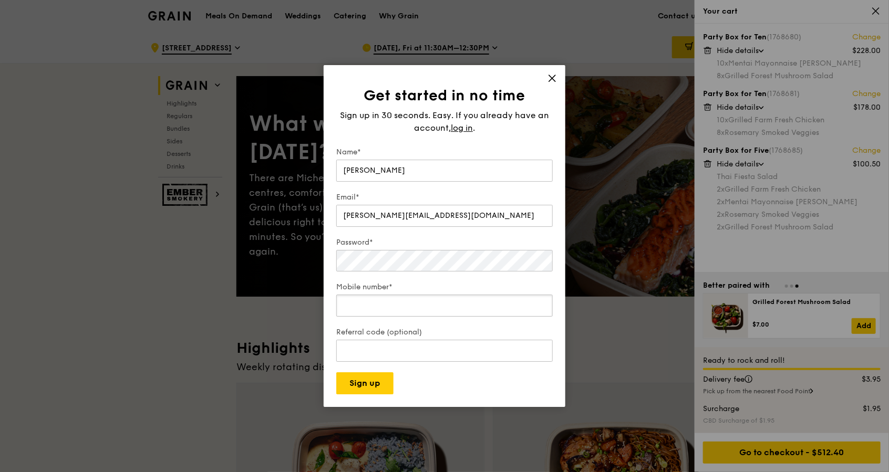
click at [467, 306] on input "Mobile number*" at bounding box center [444, 306] width 216 height 22
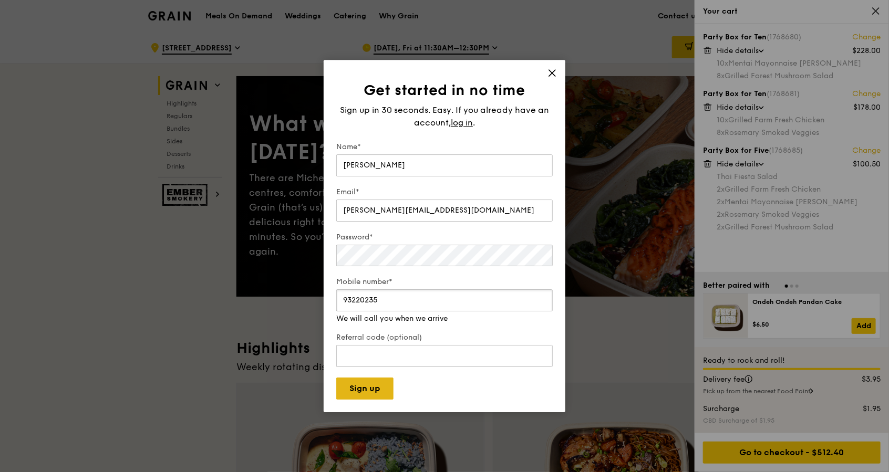
type input "93220235"
click at [376, 385] on button "Sign up" at bounding box center [364, 389] width 57 height 22
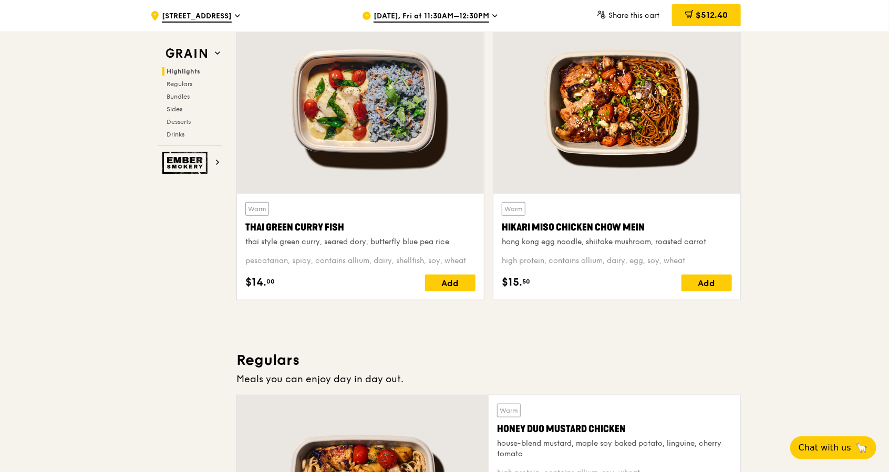
scroll to position [381, 0]
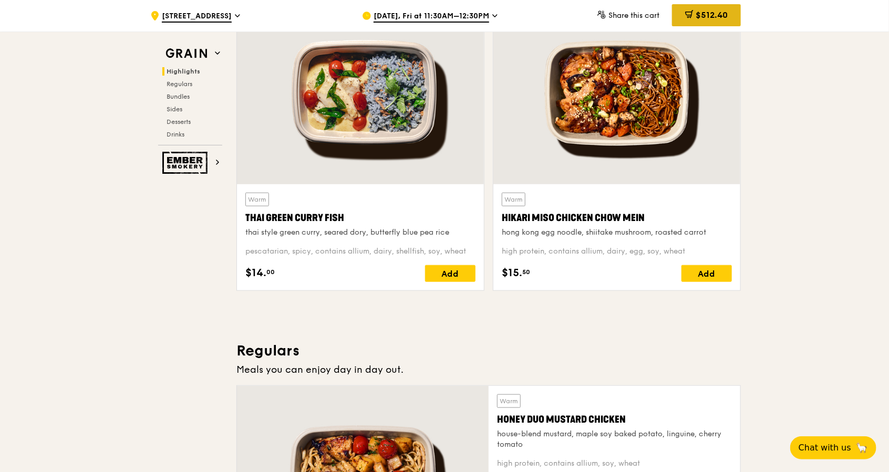
click at [698, 17] on span "$512.40" at bounding box center [712, 15] width 32 height 10
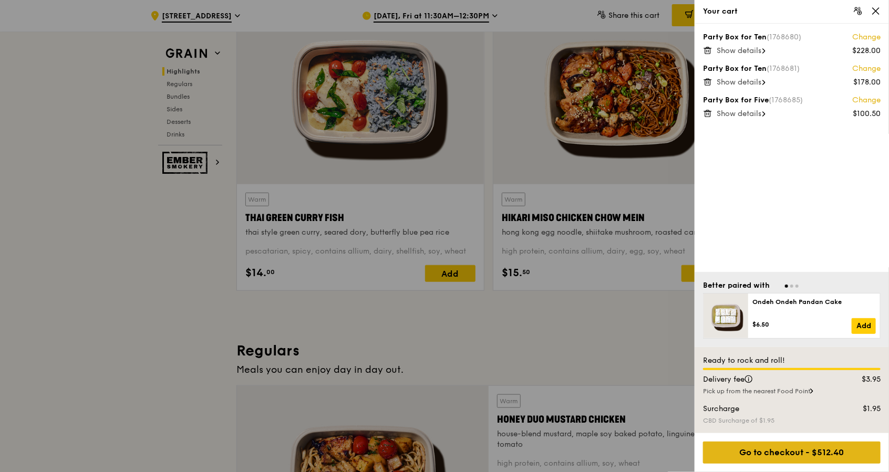
click at [758, 453] on div "Go to checkout - $512.40" at bounding box center [792, 453] width 178 height 22
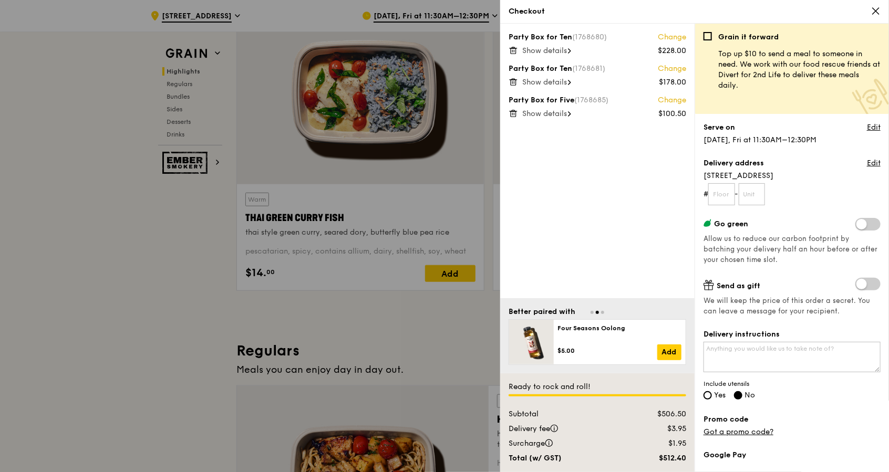
click at [551, 56] on div "Show details" at bounding box center [604, 51] width 164 height 11
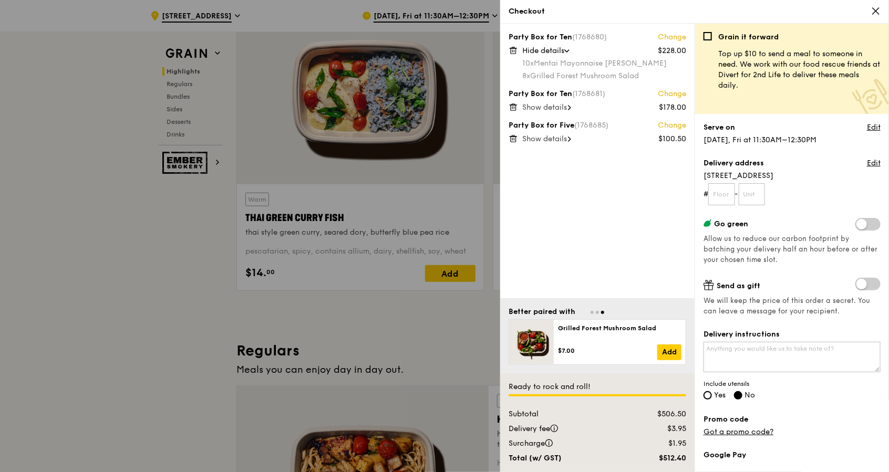
click at [546, 104] on span "Show details" at bounding box center [544, 107] width 45 height 9
click at [541, 166] on span "Show details" at bounding box center [544, 164] width 45 height 9
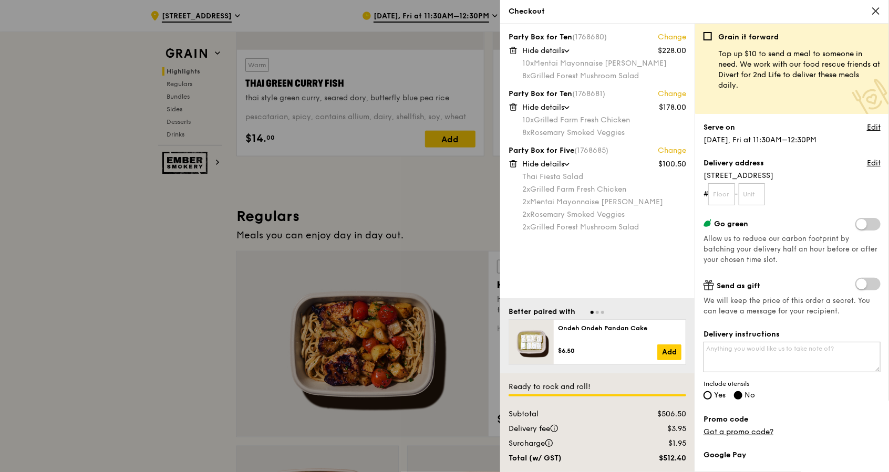
scroll to position [521, 0]
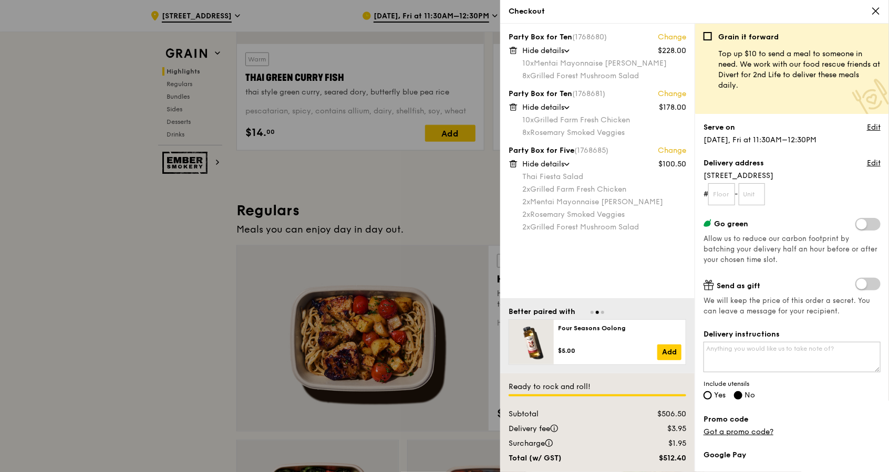
click at [587, 275] on div "Party Box for Ten (1768680) Change $228.00 Hide details 10x Mentai Mayonnaise A…" at bounding box center [597, 161] width 194 height 275
click at [727, 196] on input "text" at bounding box center [721, 194] width 27 height 22
type input "31"
click at [753, 200] on input "text" at bounding box center [752, 194] width 27 height 22
type input "11"
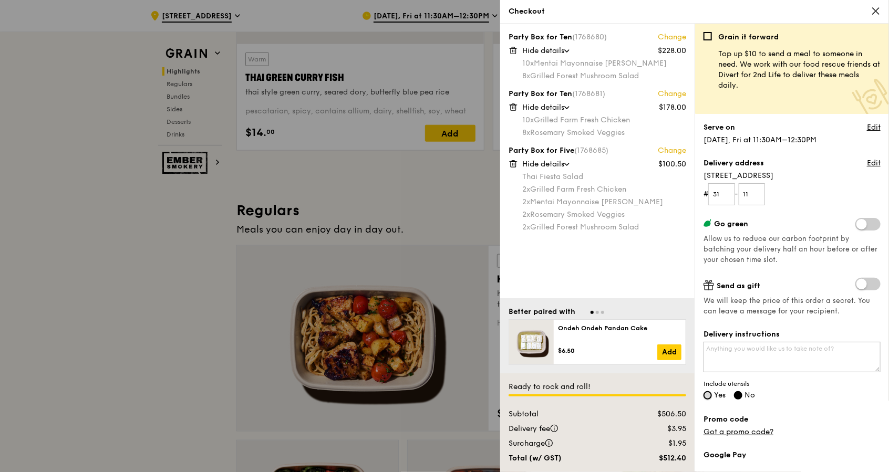
click at [711, 397] on input "Yes" at bounding box center [708, 395] width 8 height 8
radio input "true"
radio input "false"
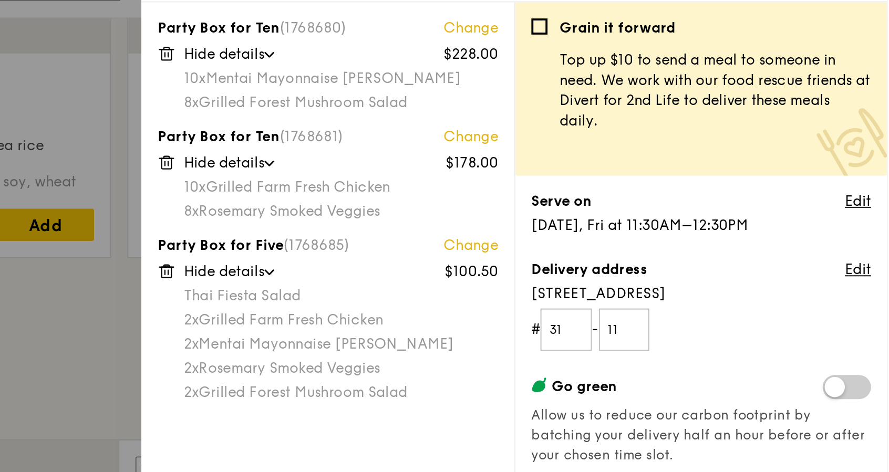
scroll to position [515, 0]
click at [867, 130] on link "Edit" at bounding box center [874, 127] width 14 height 11
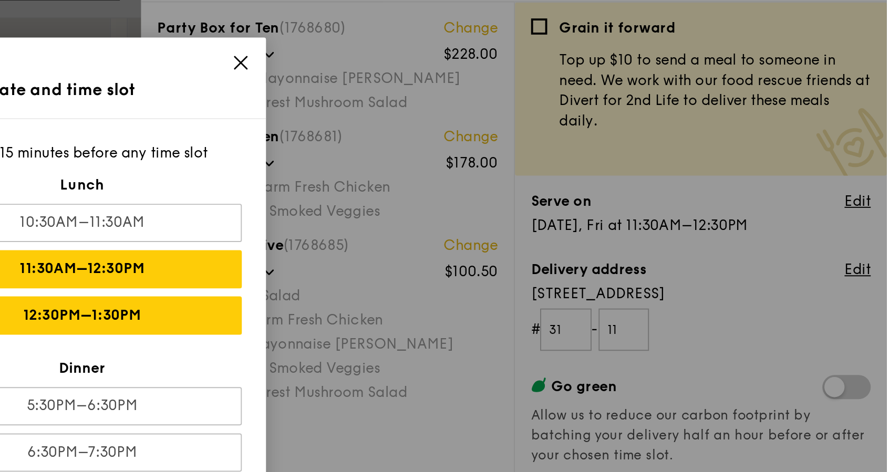
click at [523, 189] on div "12:30PM–1:30PM" at bounding box center [469, 187] width 167 height 20
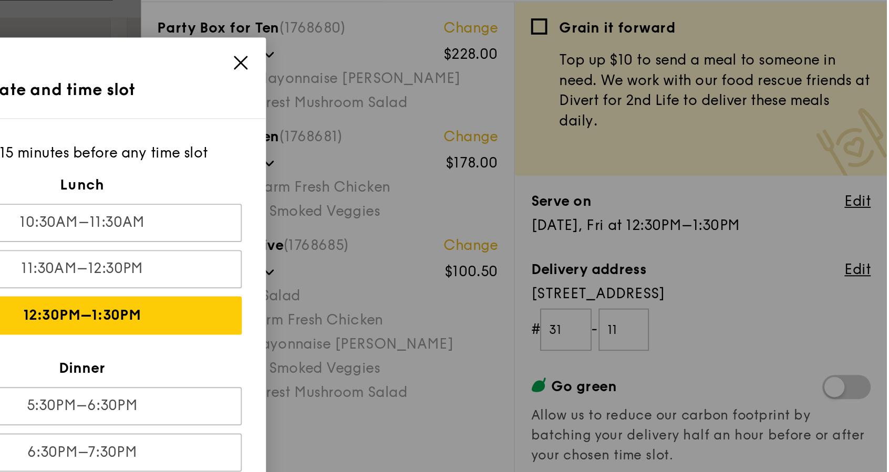
click at [554, 53] on icon at bounding box center [552, 55] width 6 height 6
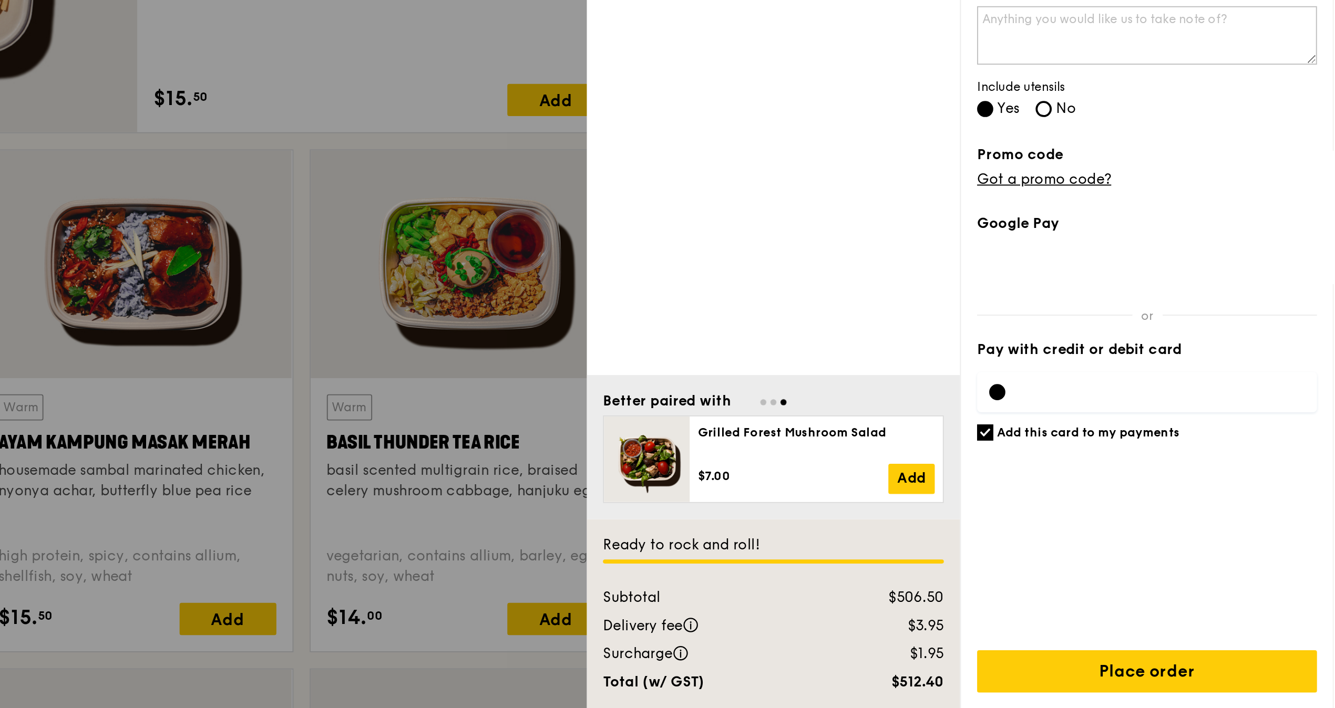
scroll to position [547, 0]
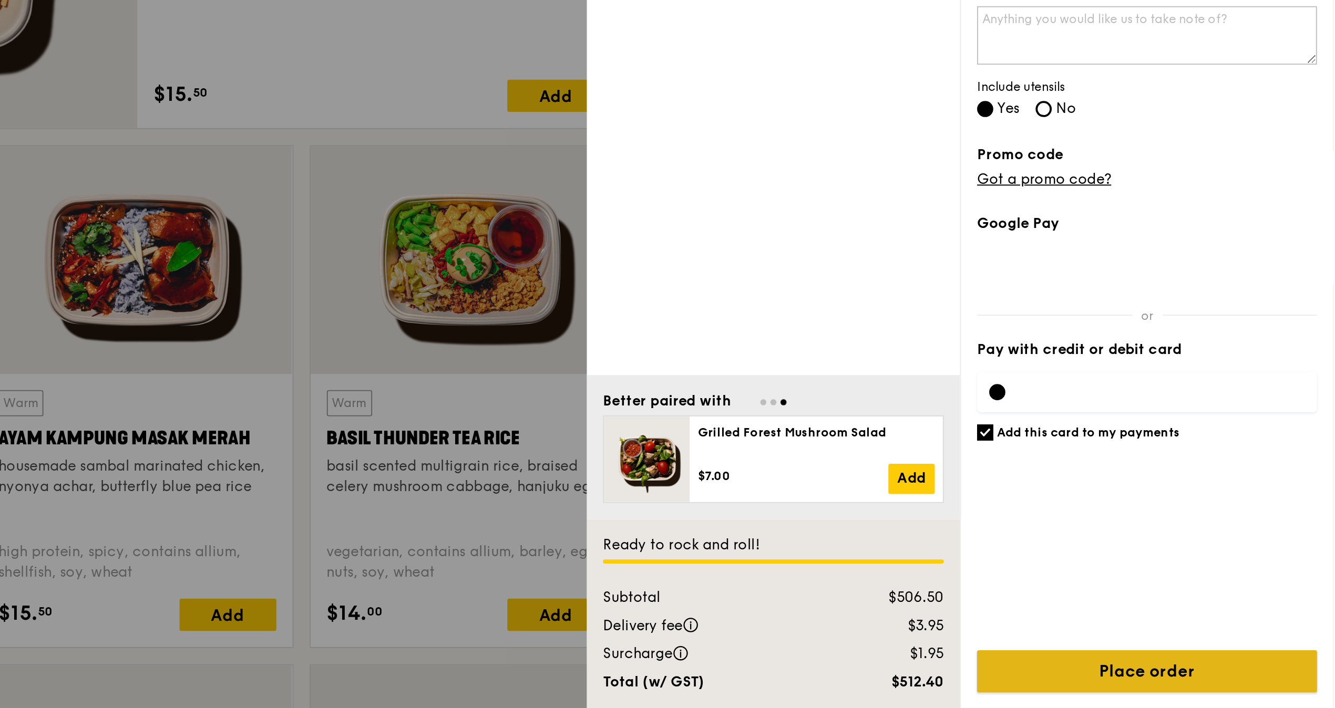
click at [889, 472] on input "Place order" at bounding box center [1237, 689] width 177 height 22
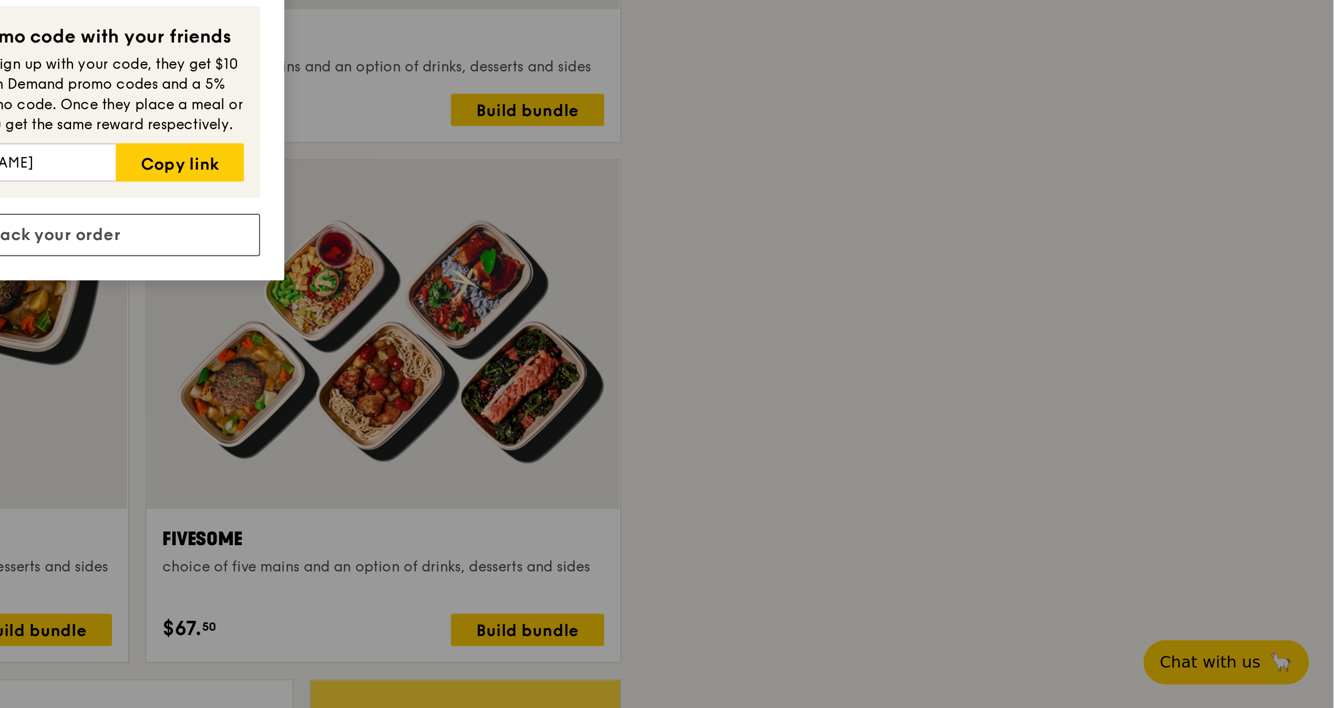
scroll to position [1588, 0]
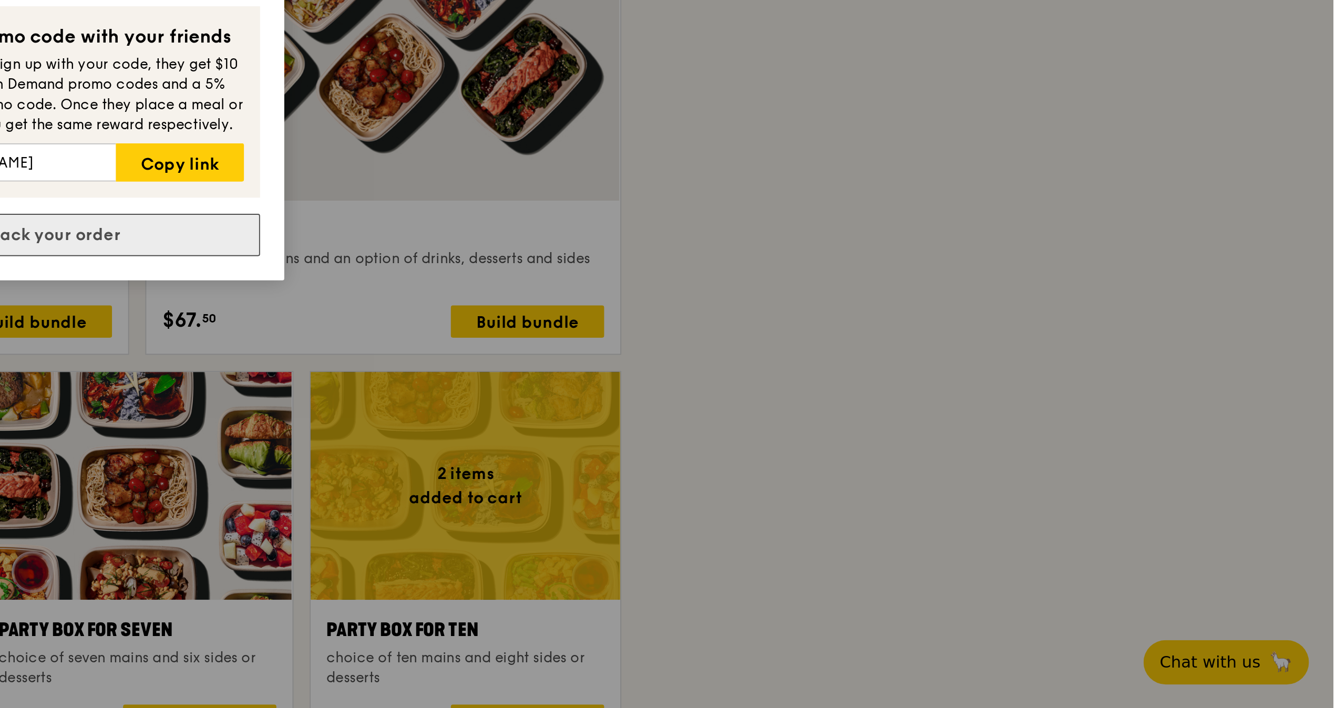
click at [685, 460] on link "Track your order" at bounding box center [667, 461] width 216 height 22
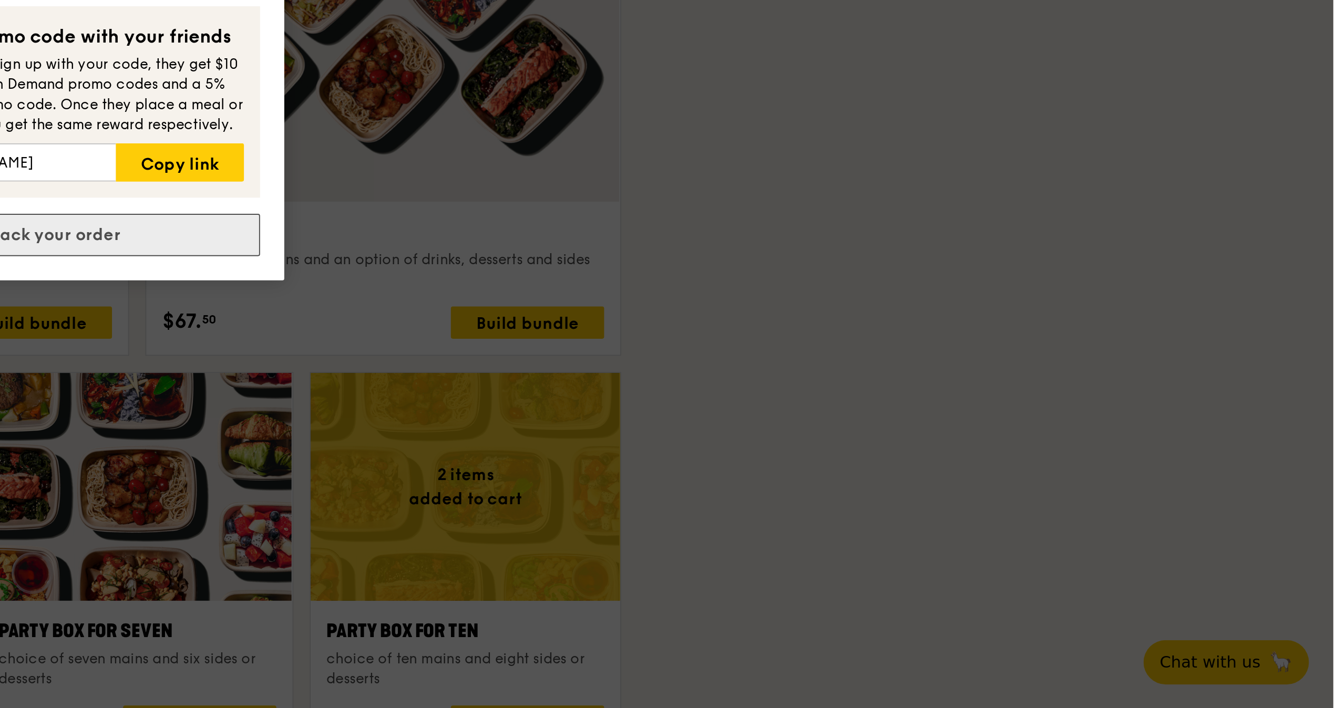
scroll to position [0, 0]
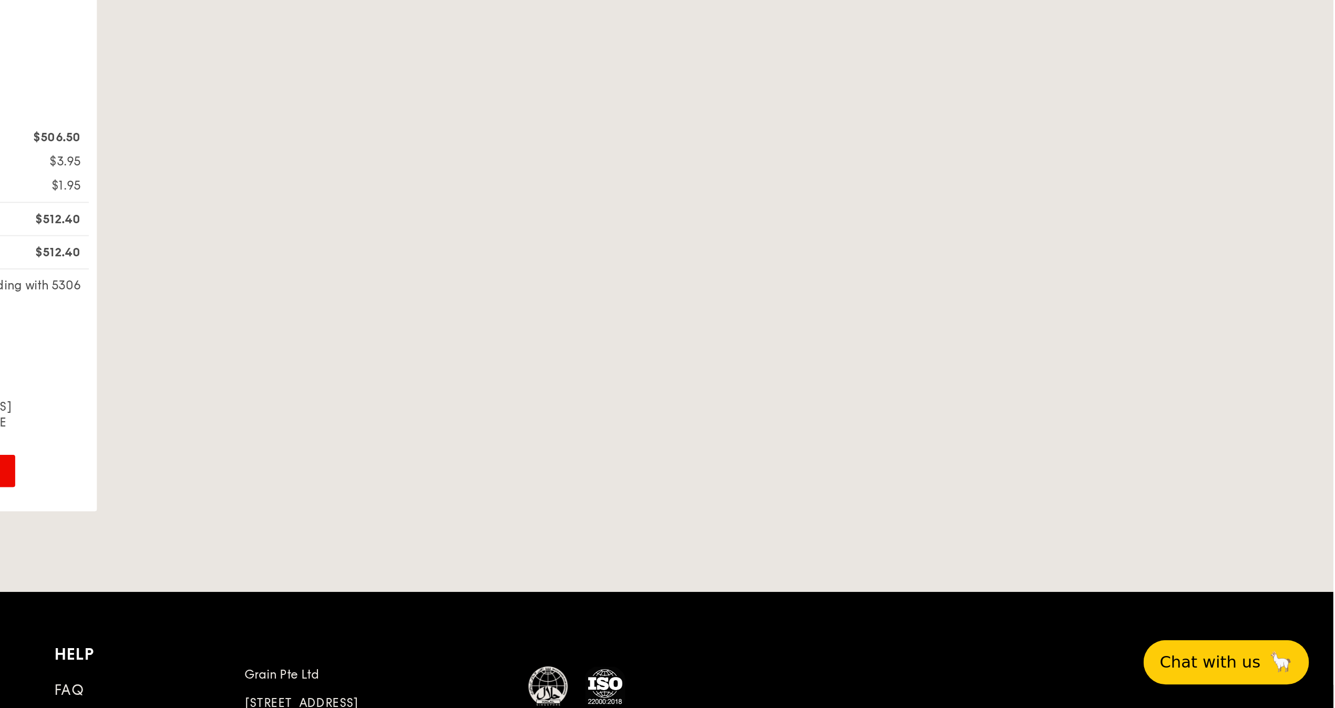
drag, startPoint x: 678, startPoint y: 510, endPoint x: 771, endPoint y: 534, distance: 96.6
click at [771, 472] on div "Tracking for this order will be available on [DATE] Your Grain Order #G3302410 …" at bounding box center [743, 361] width 454 height 487
click at [772, 472] on div "Tracking for this order will be available on [DATE] Your Grain Order #G3302410 …" at bounding box center [743, 361] width 454 height 487
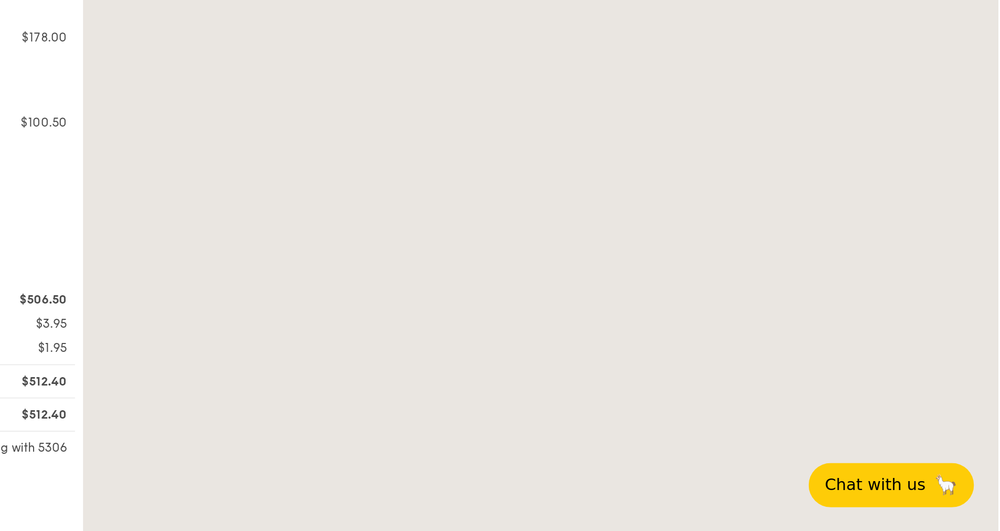
scroll to position [70, 0]
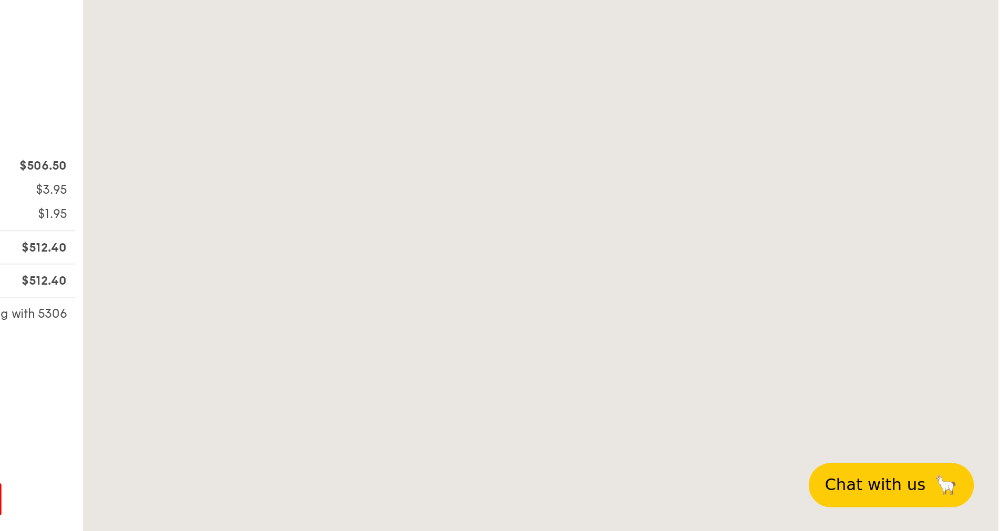
click at [507, 472] on div "Cancel order" at bounding box center [439, 514] width 160 height 17
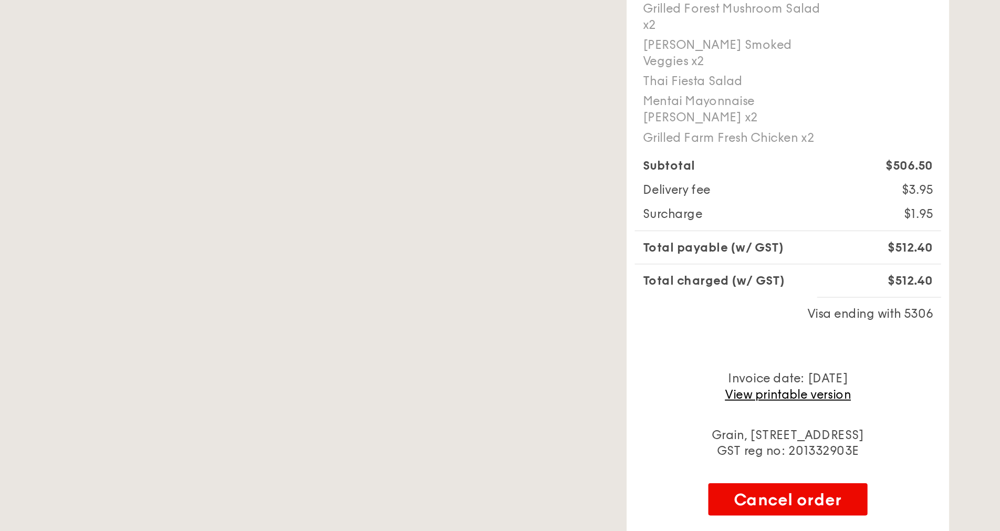
drag, startPoint x: 503, startPoint y: 463, endPoint x: 24, endPoint y: 431, distance: 479.7
click at [16, 431] on div "Account Orders Profile Payments Addresses Refer a friend Rewards Promo codes Gr…" at bounding box center [500, 249] width 1000 height 574
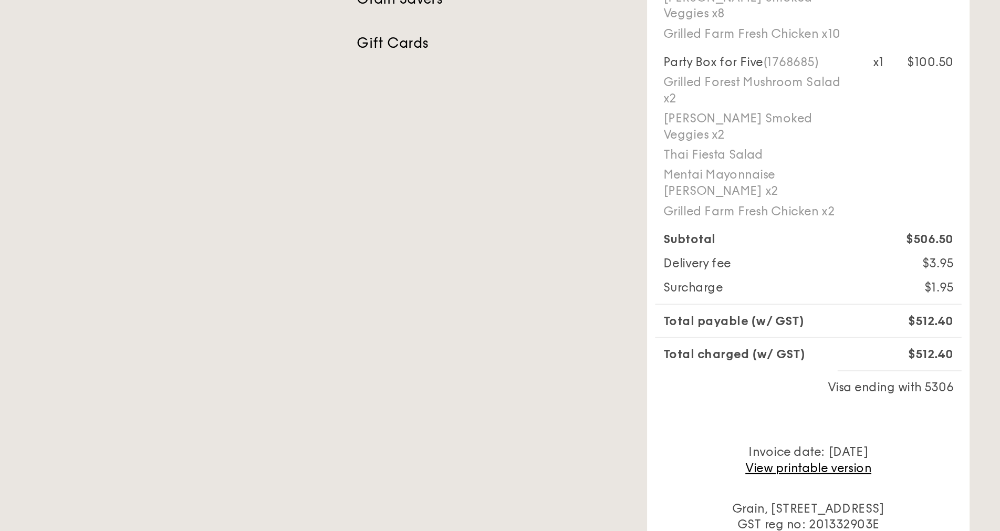
scroll to position [33, 0]
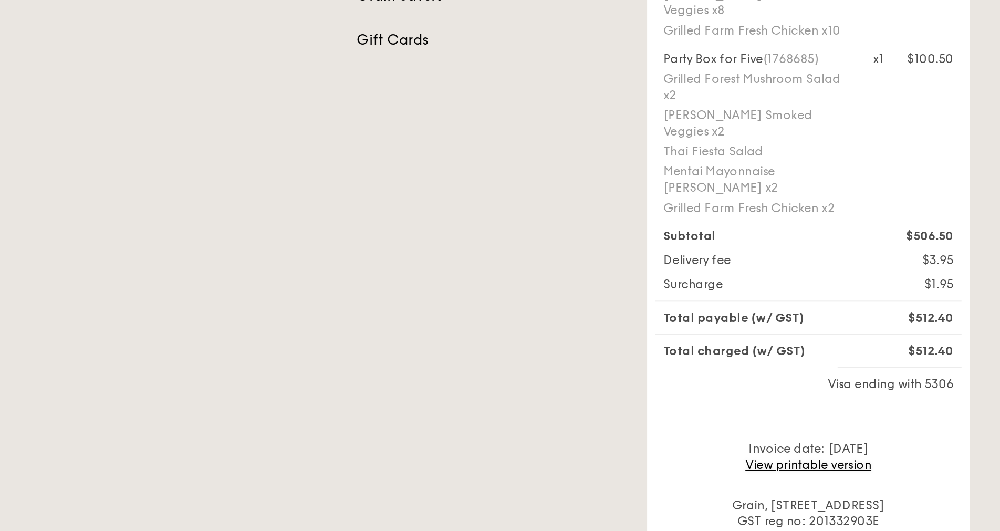
click at [442, 472] on link "View printable version" at bounding box center [440, 496] width 66 height 7
